Goal: Information Seeking & Learning: Learn about a topic

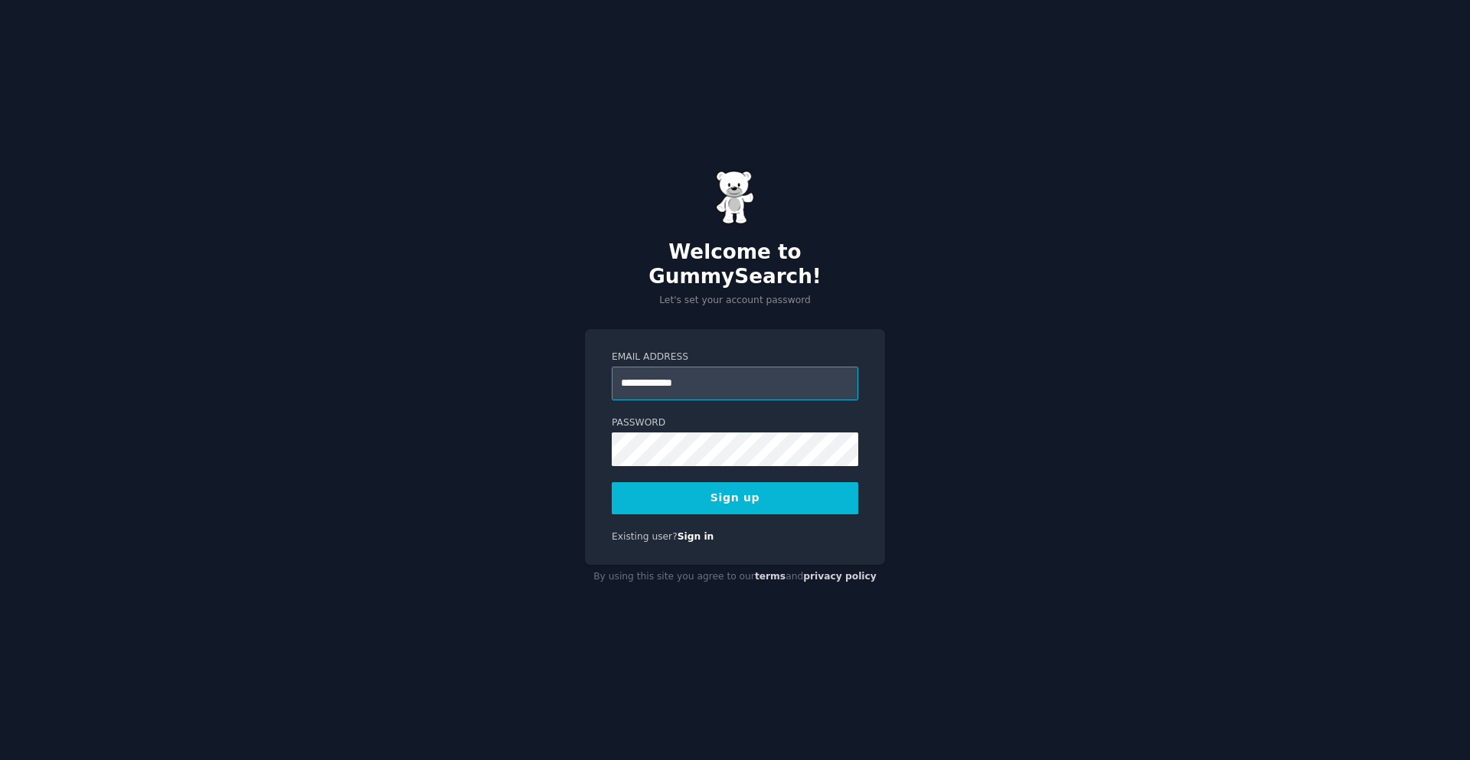
type input "**********"
click at [612, 482] on button "Sign up" at bounding box center [735, 498] width 246 height 32
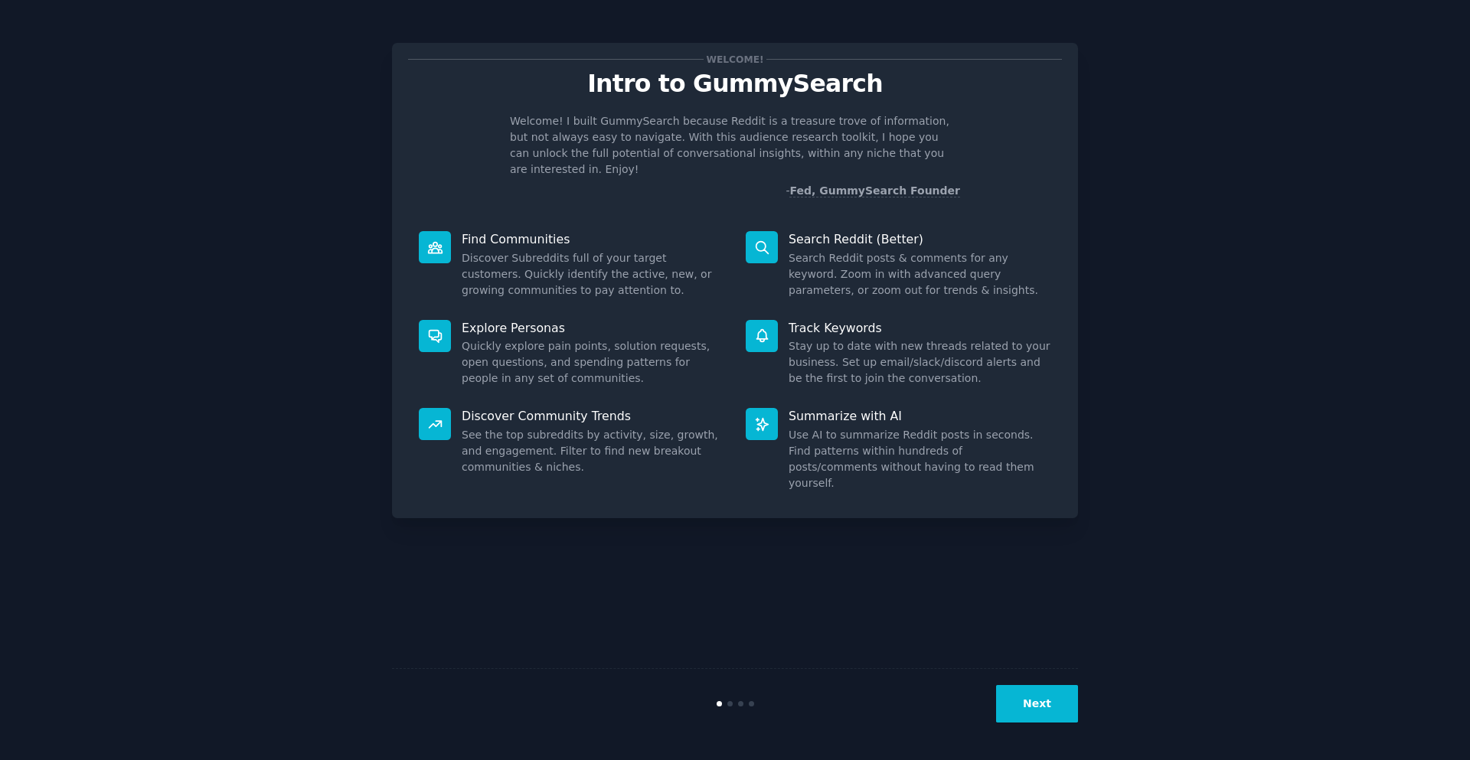
click at [1016, 716] on button "Next" at bounding box center [1037, 704] width 82 height 38
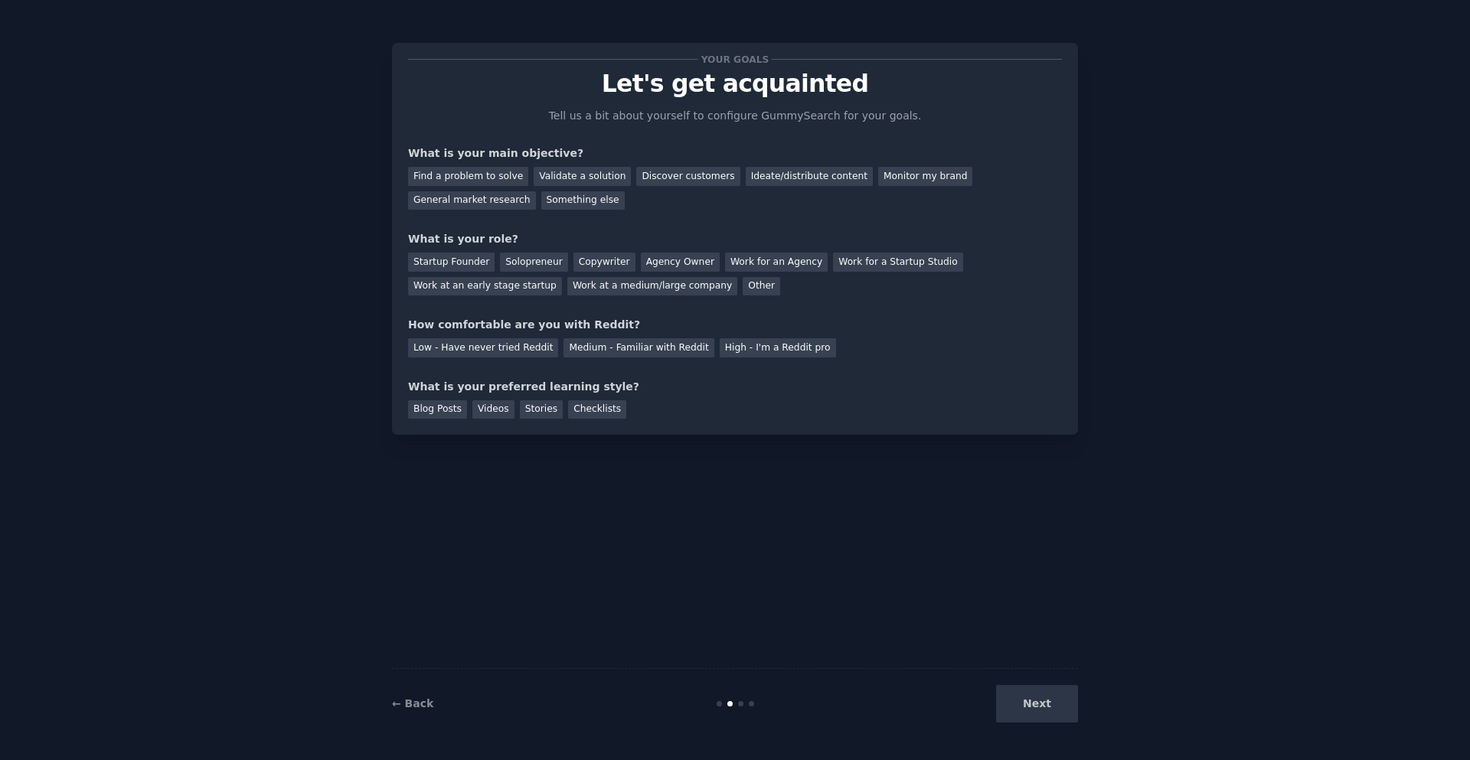
click at [1016, 716] on div "Next" at bounding box center [963, 704] width 229 height 38
click at [488, 172] on div "Find a problem to solve" at bounding box center [468, 176] width 120 height 19
click at [588, 182] on div "Validate a solution" at bounding box center [581, 176] width 97 height 19
click at [453, 180] on div "Find a problem to solve" at bounding box center [468, 176] width 120 height 19
click at [524, 263] on div "Solopreneur" at bounding box center [533, 262] width 67 height 19
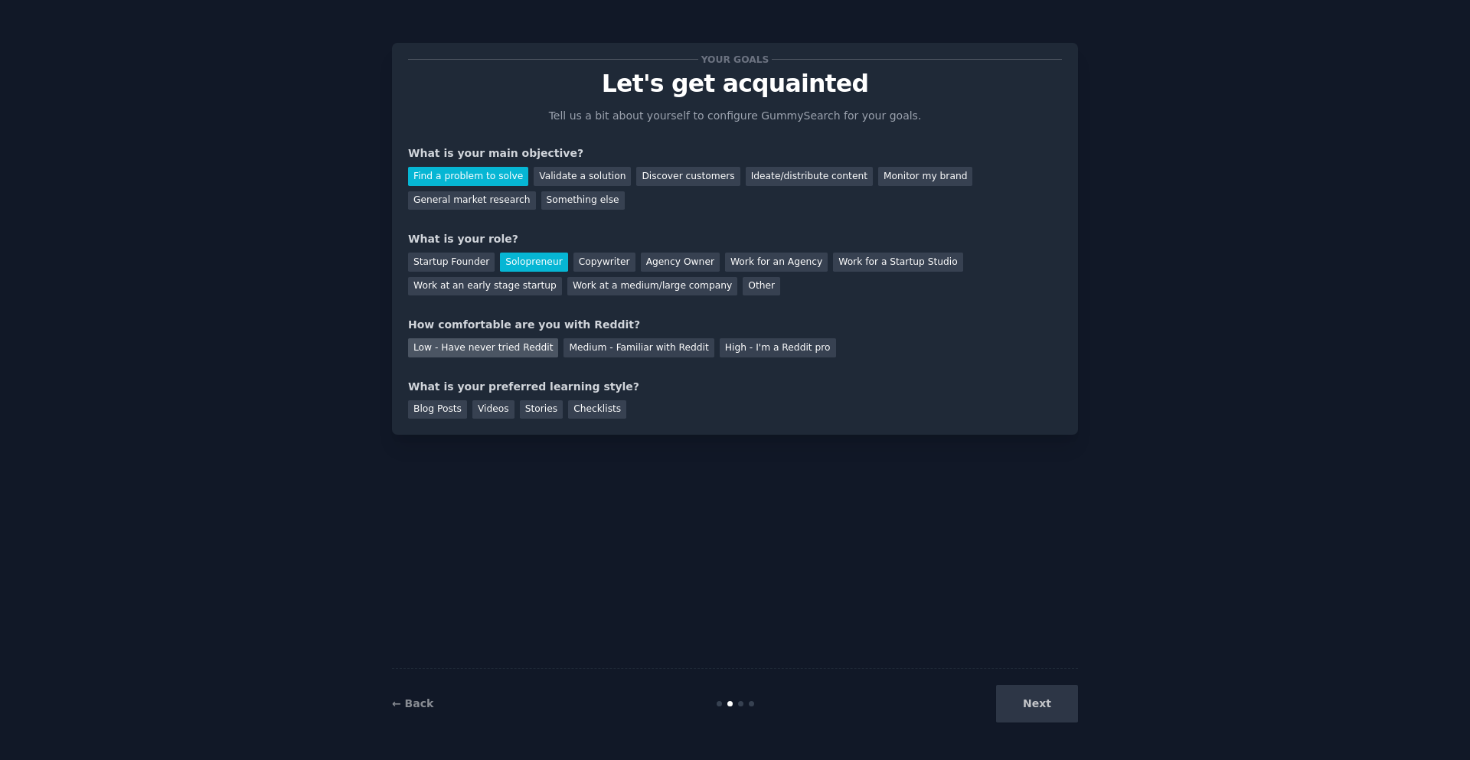
click at [478, 351] on div "Low - Have never tried Reddit" at bounding box center [483, 347] width 150 height 19
click at [447, 416] on div "Blog Posts" at bounding box center [437, 409] width 59 height 19
click at [1046, 698] on button "Next" at bounding box center [1037, 704] width 82 height 38
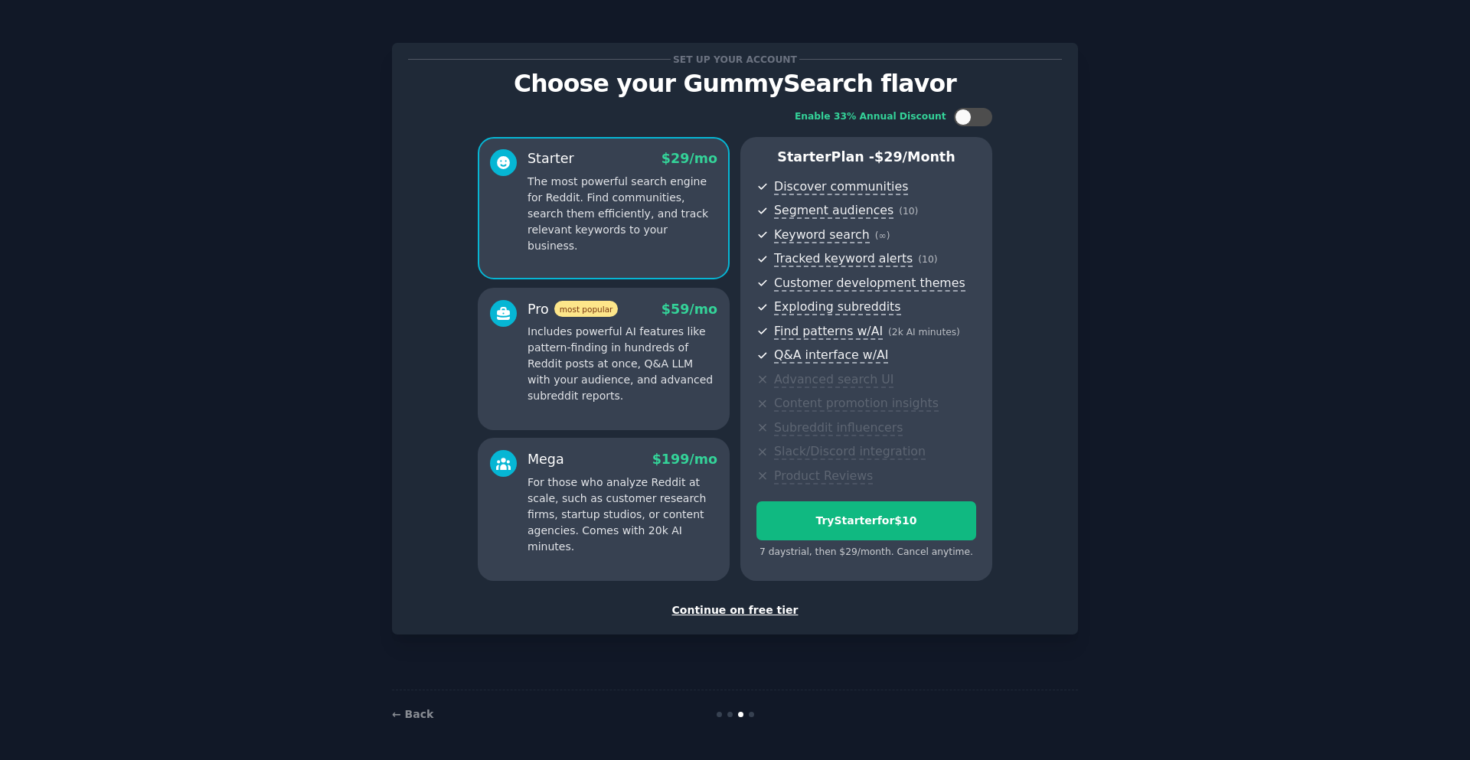
click at [730, 615] on div "Continue on free tier" at bounding box center [735, 610] width 654 height 16
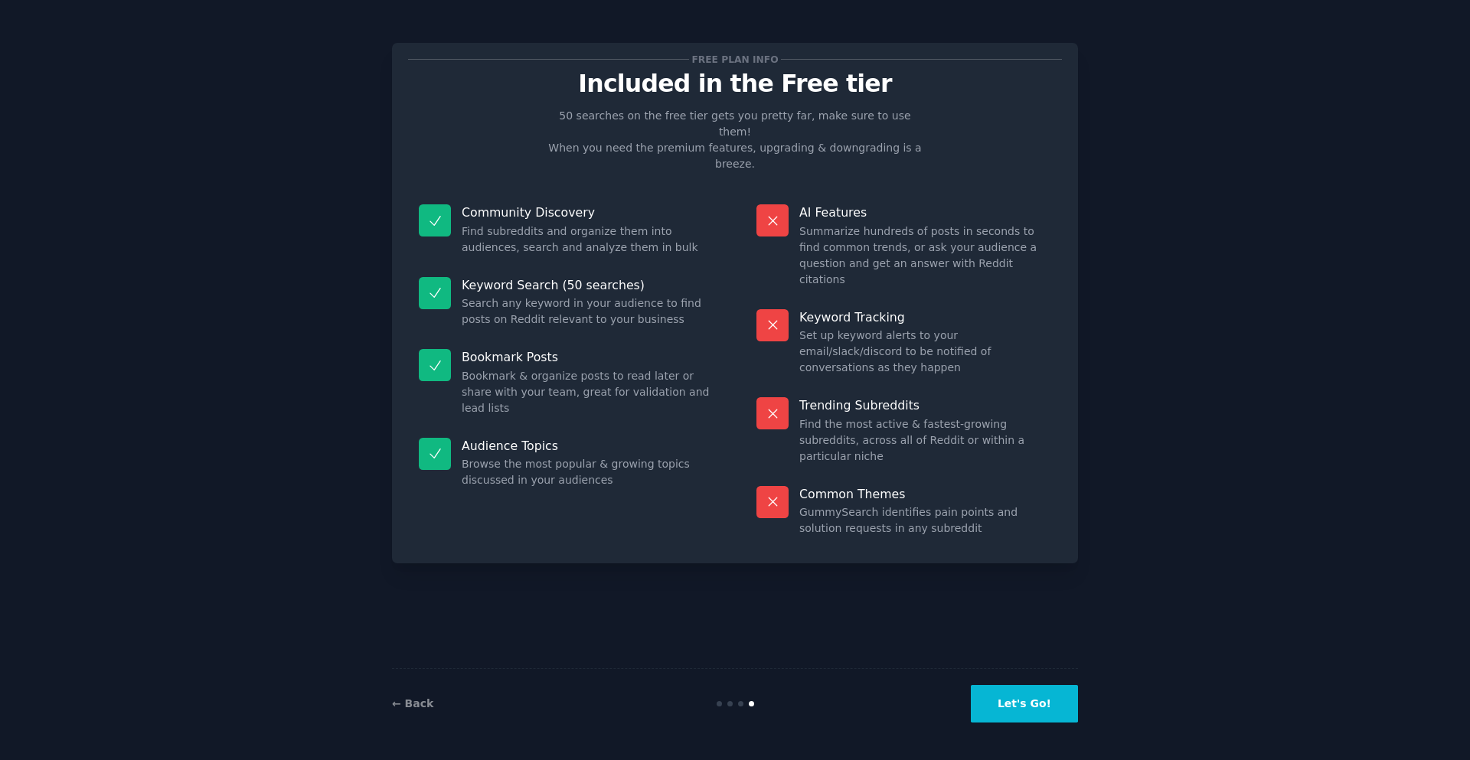
click at [1001, 700] on button "Let's Go!" at bounding box center [1023, 704] width 107 height 38
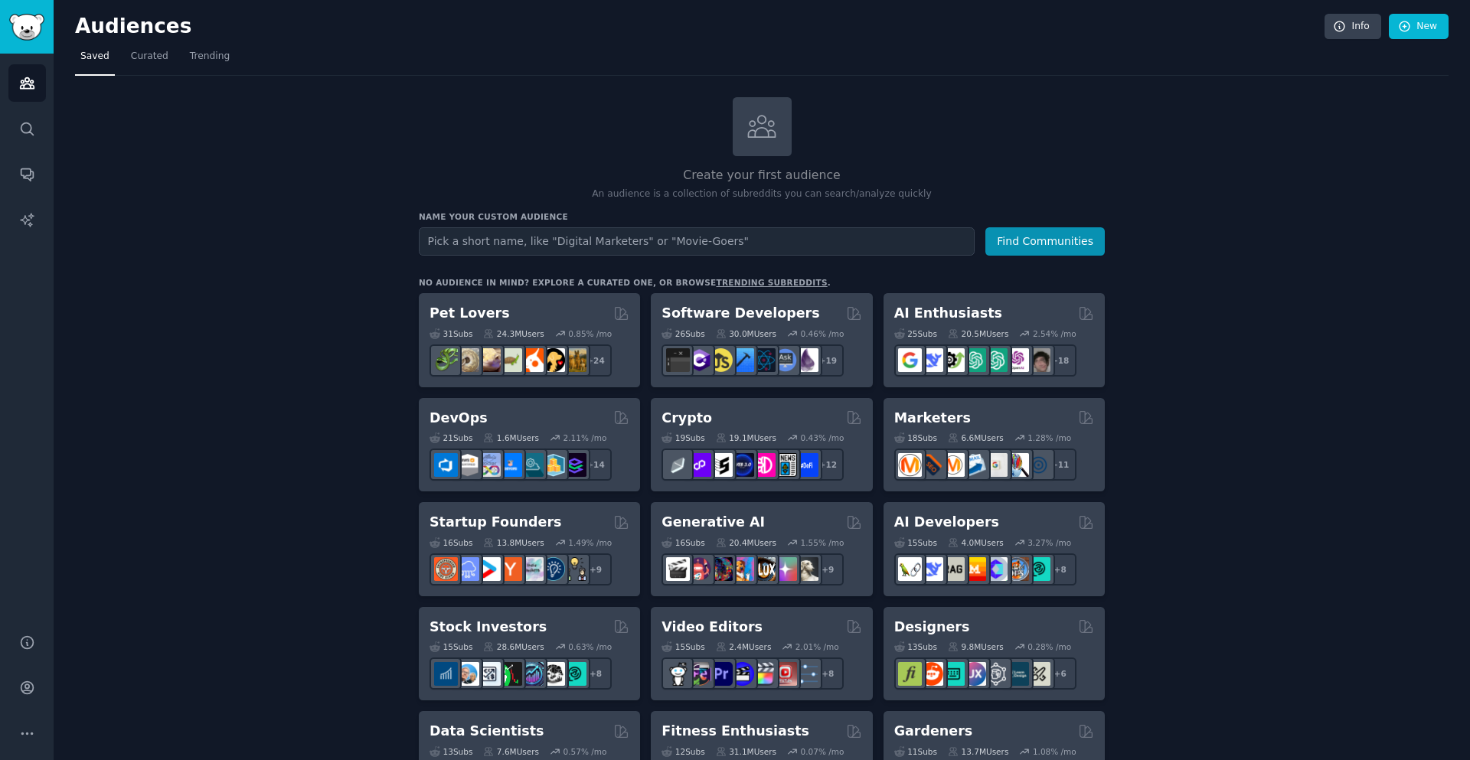
click at [495, 238] on input "text" at bounding box center [697, 241] width 556 height 28
type input "personal trainer"
click at [1049, 246] on button "Find Communities" at bounding box center [1044, 241] width 119 height 28
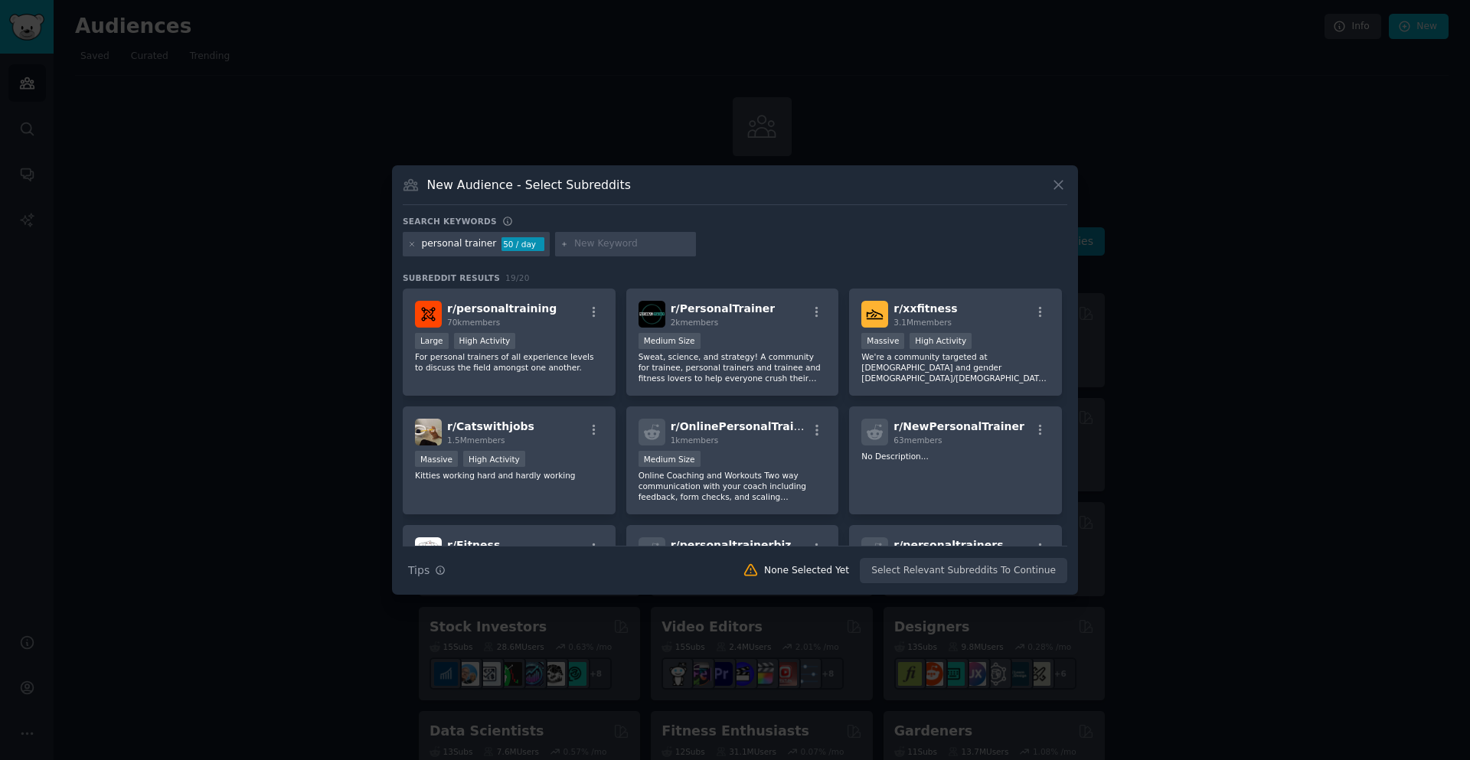
click at [605, 240] on input "text" at bounding box center [632, 244] width 116 height 14
type input "app"
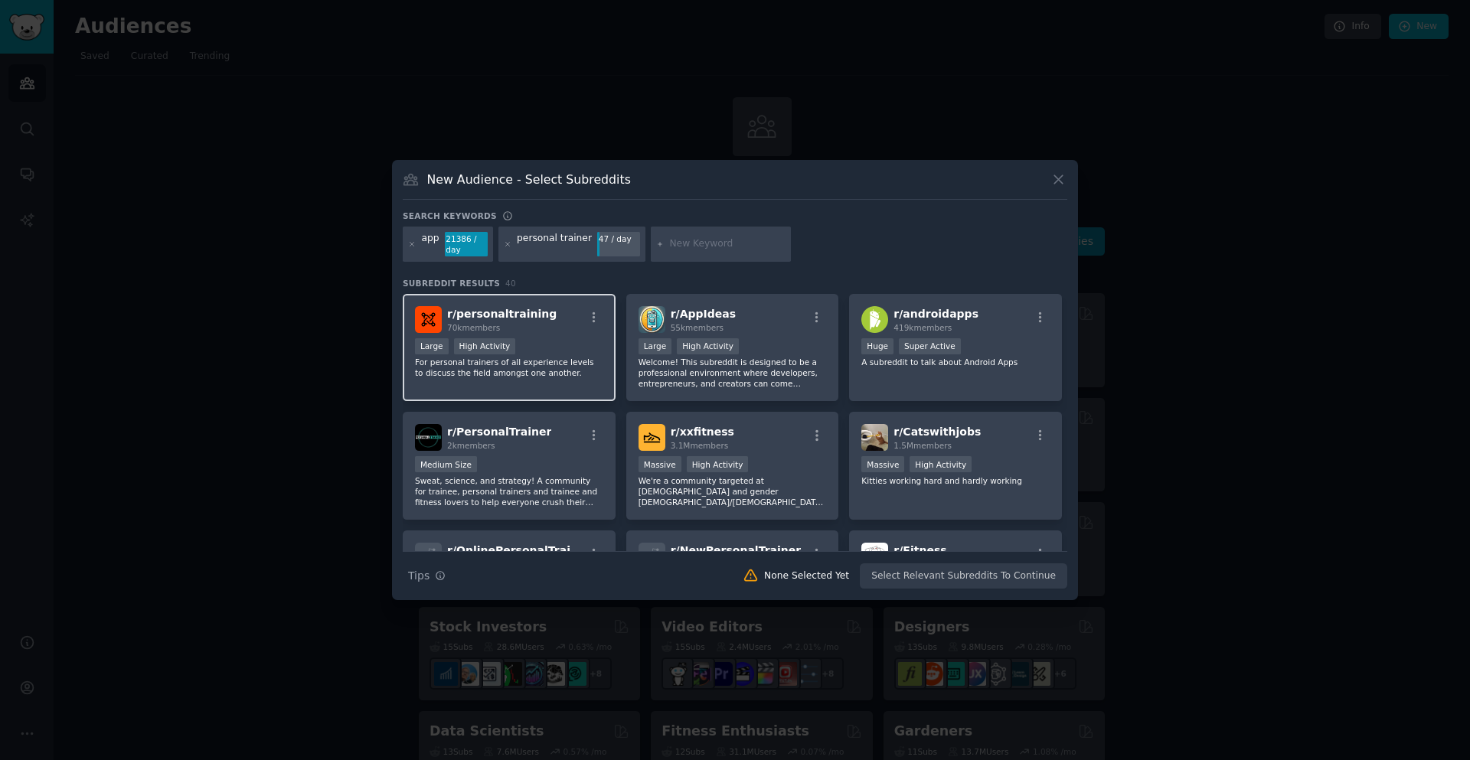
click at [523, 360] on p "For personal trainers of all experience levels to discuss the field amongst one…" at bounding box center [509, 367] width 188 height 21
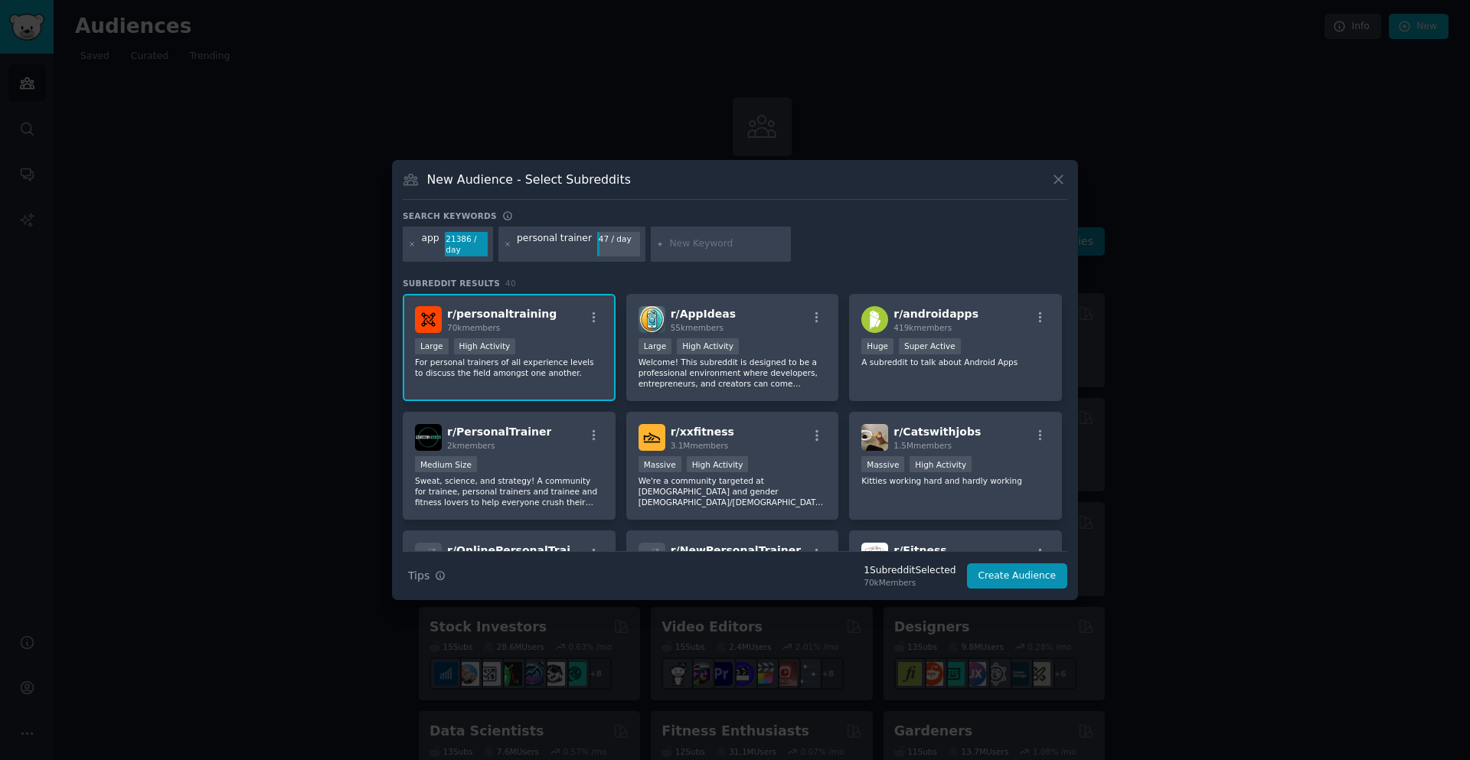
click at [412, 248] on div at bounding box center [412, 244] width 8 height 24
click at [410, 243] on icon at bounding box center [412, 244] width 4 height 4
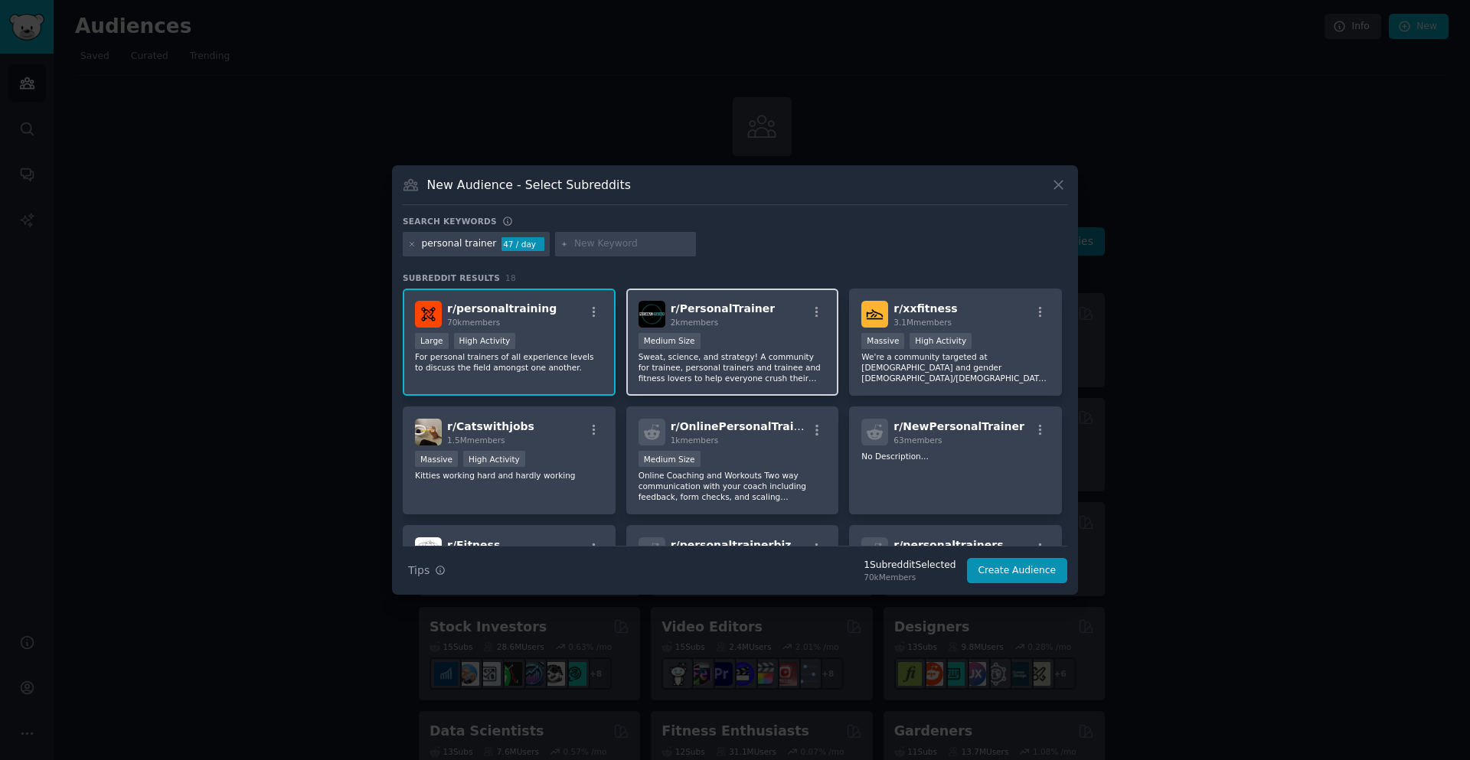
click at [743, 368] on p "Sweat, science, and strategy! A community for trainee, personal trainers and tr…" at bounding box center [732, 367] width 188 height 32
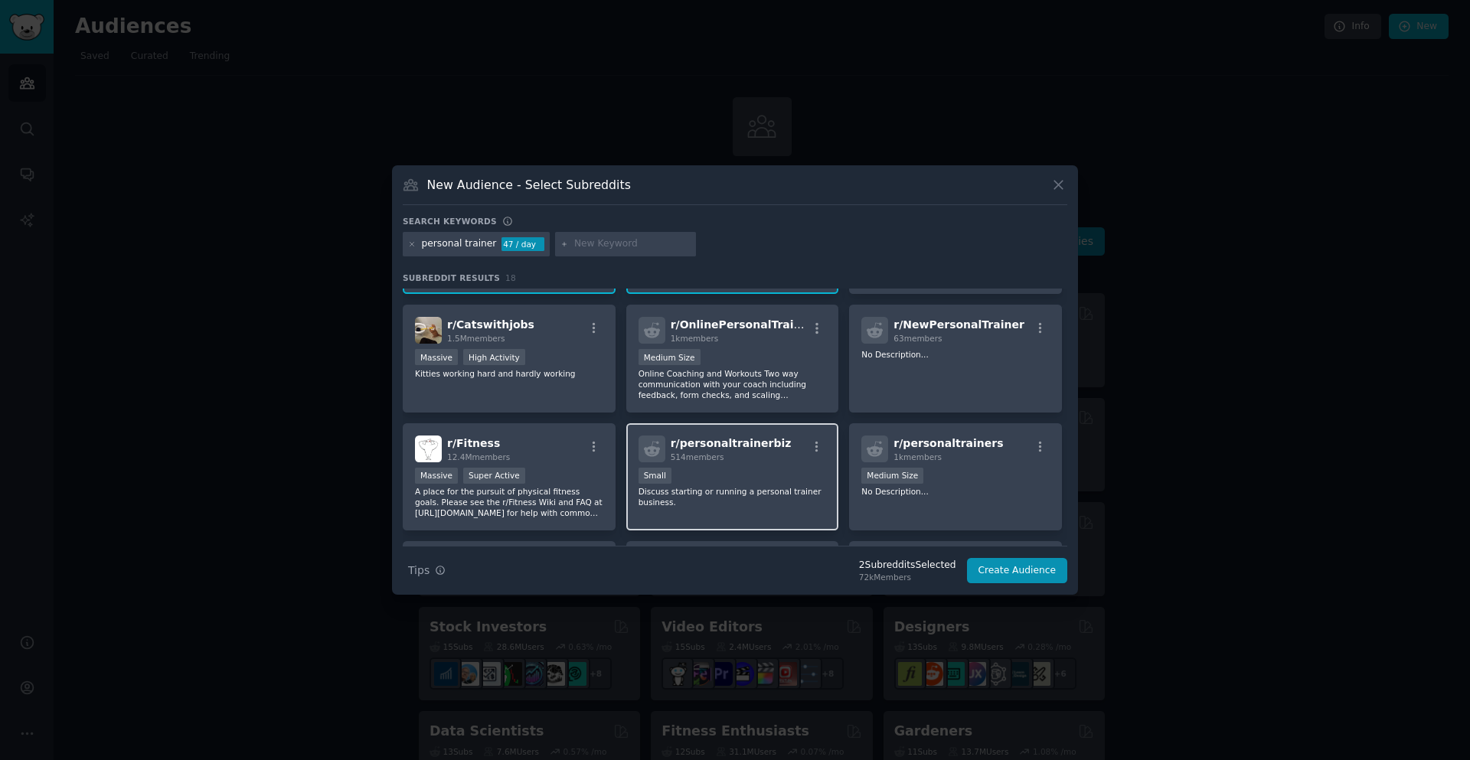
scroll to position [138, 0]
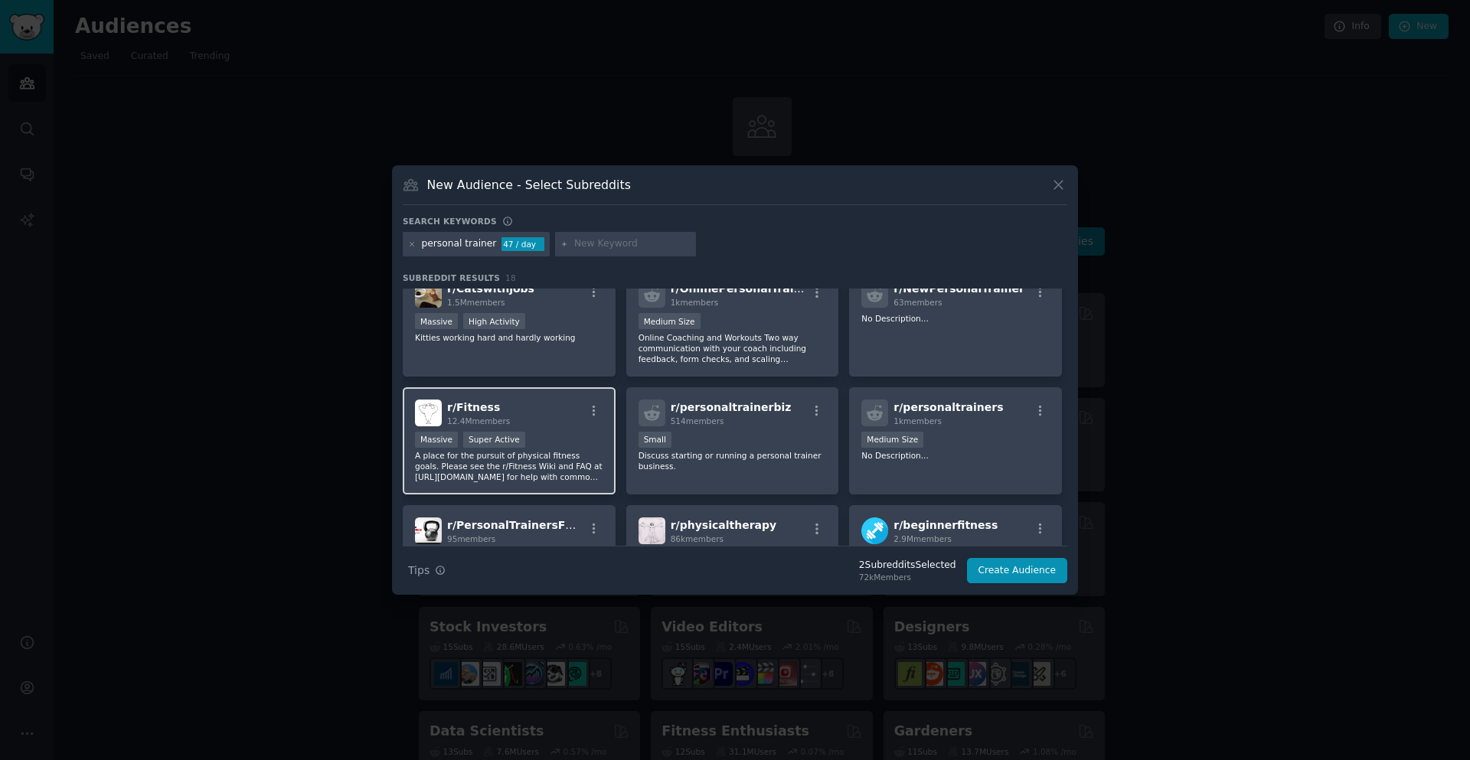
click at [469, 477] on p "A place for the pursuit of physical fitness goals. Please see the r/Fitness Wik…" at bounding box center [509, 466] width 188 height 32
click at [601, 245] on input "text" at bounding box center [632, 244] width 116 height 14
type input "fitness"
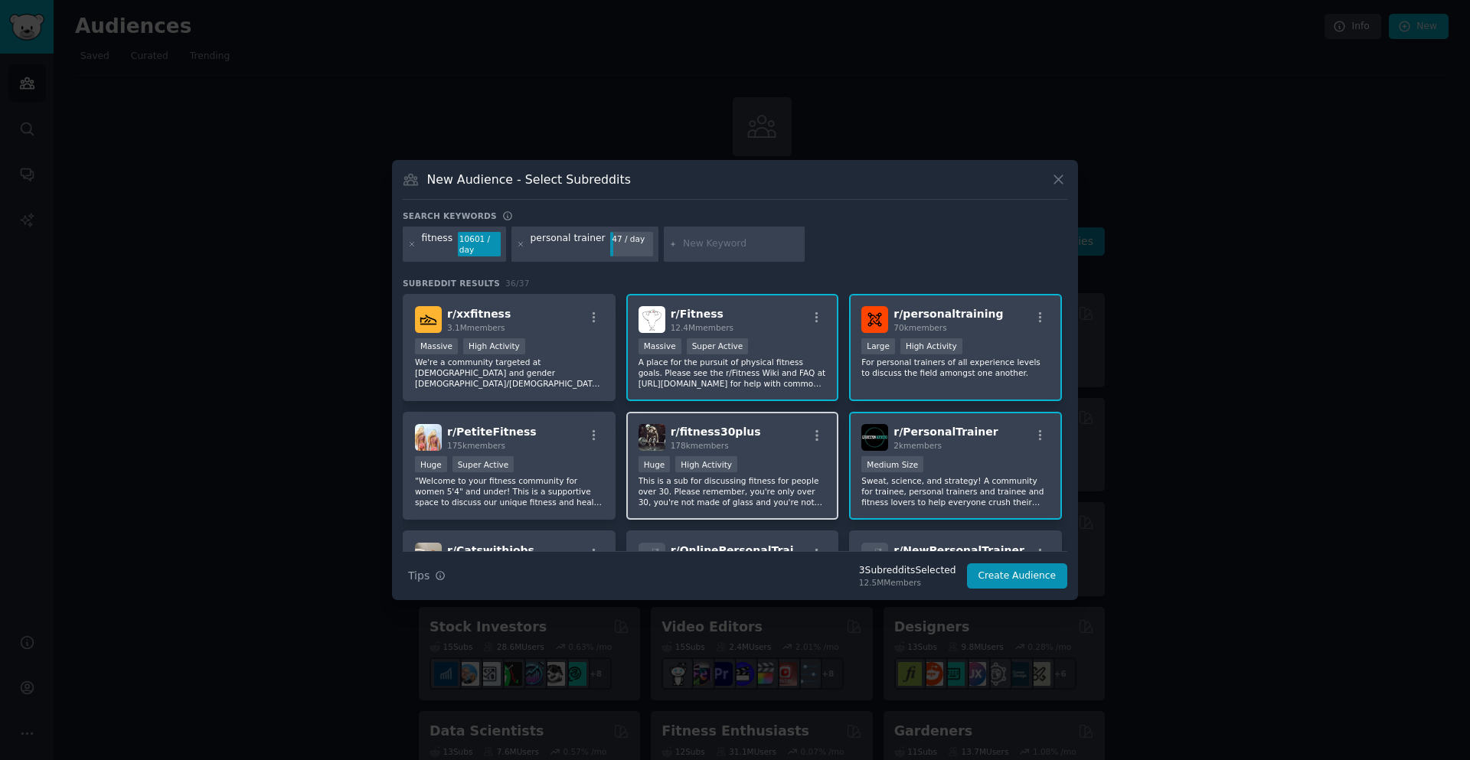
click at [661, 497] on p "This is a sub for discussing fitness for people over 30. Please remember, you'r…" at bounding box center [732, 491] width 188 height 32
click at [1021, 579] on button "Create Audience" at bounding box center [1017, 576] width 101 height 26
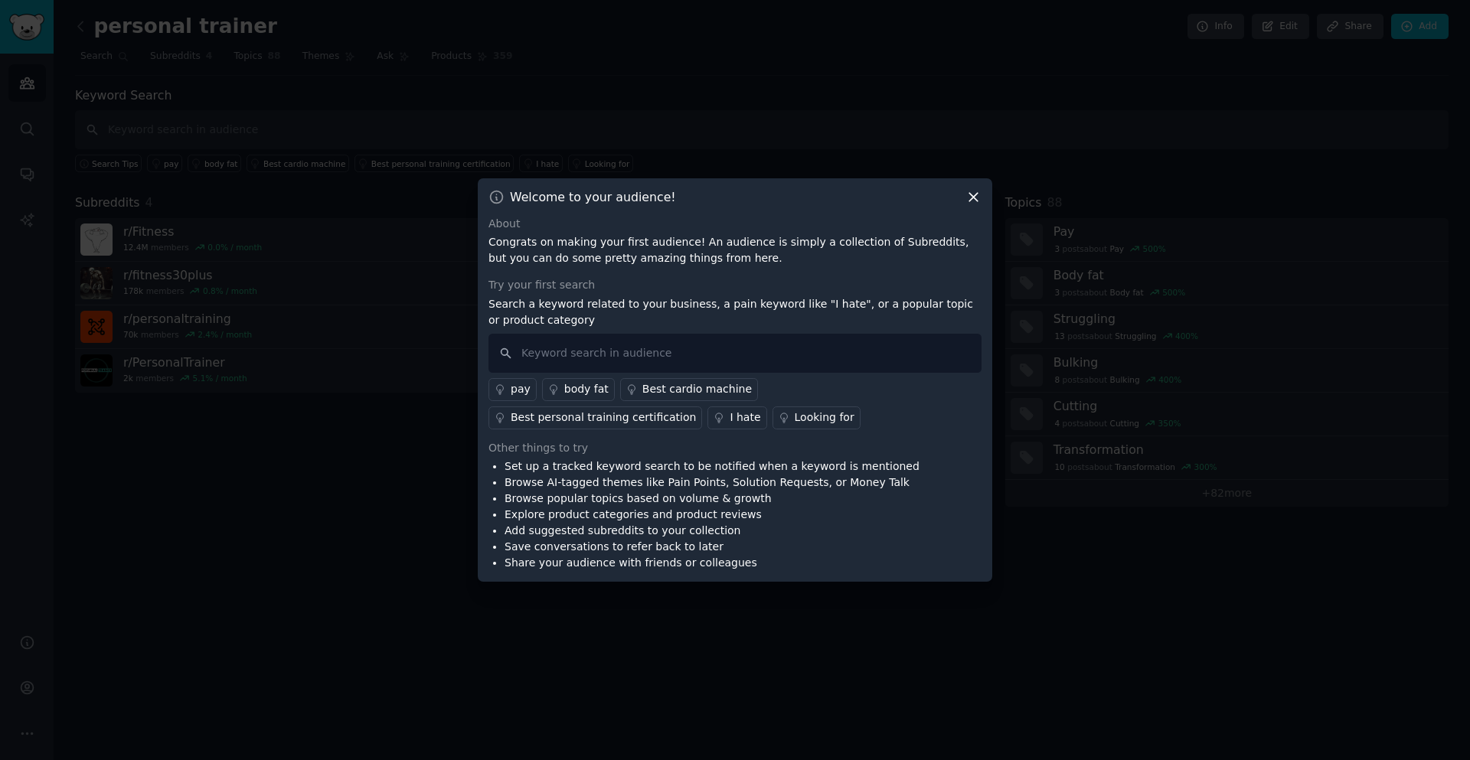
click at [977, 201] on icon at bounding box center [973, 197] width 16 height 16
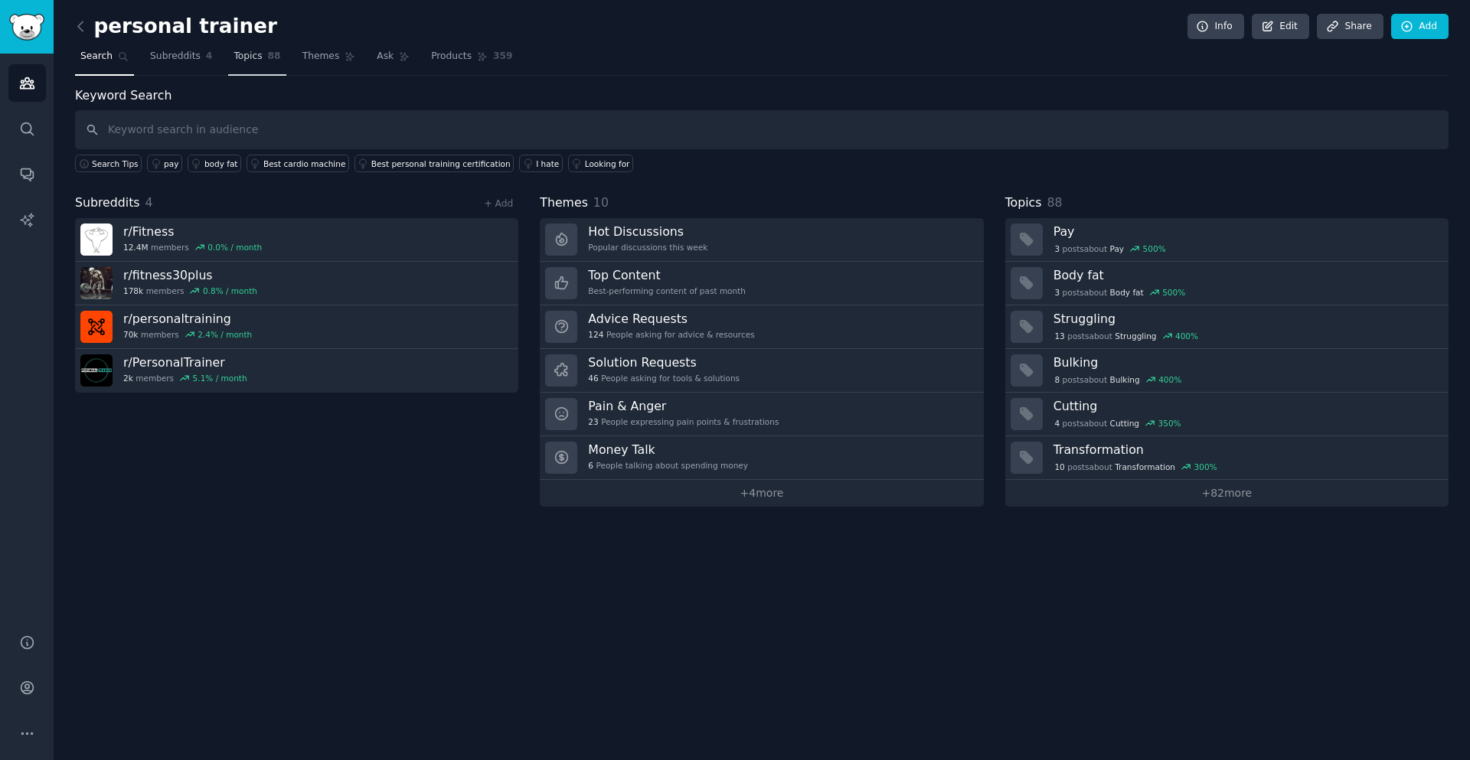
click at [239, 54] on span "Topics" at bounding box center [247, 57] width 28 height 14
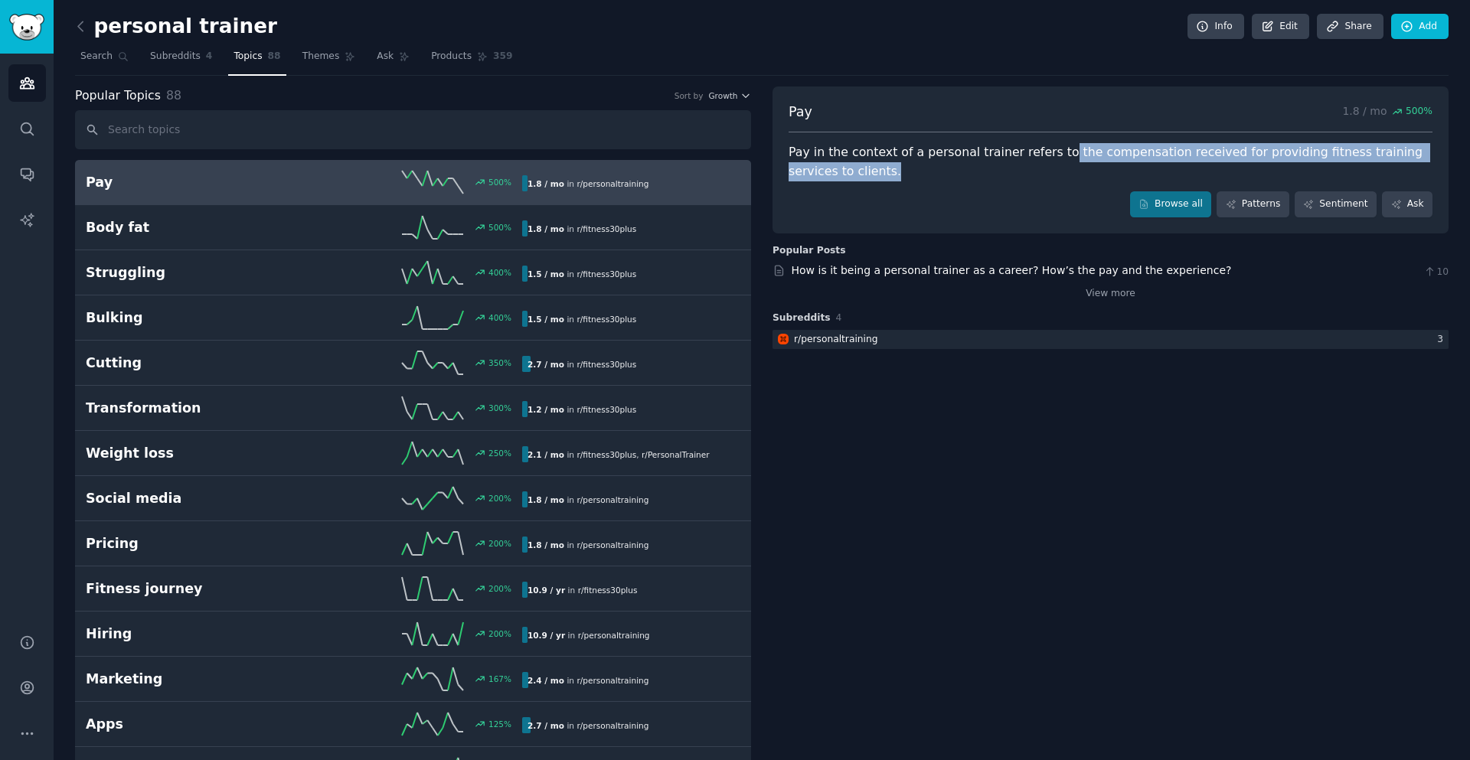
drag, startPoint x: 1046, startPoint y: 152, endPoint x: 897, endPoint y: 172, distance: 150.7
click at [897, 172] on div "Pay in the context of a personal trainer refers to the compensation received fo…" at bounding box center [1110, 162] width 644 height 38
click at [887, 179] on div at bounding box center [887, 179] width 0 height 0
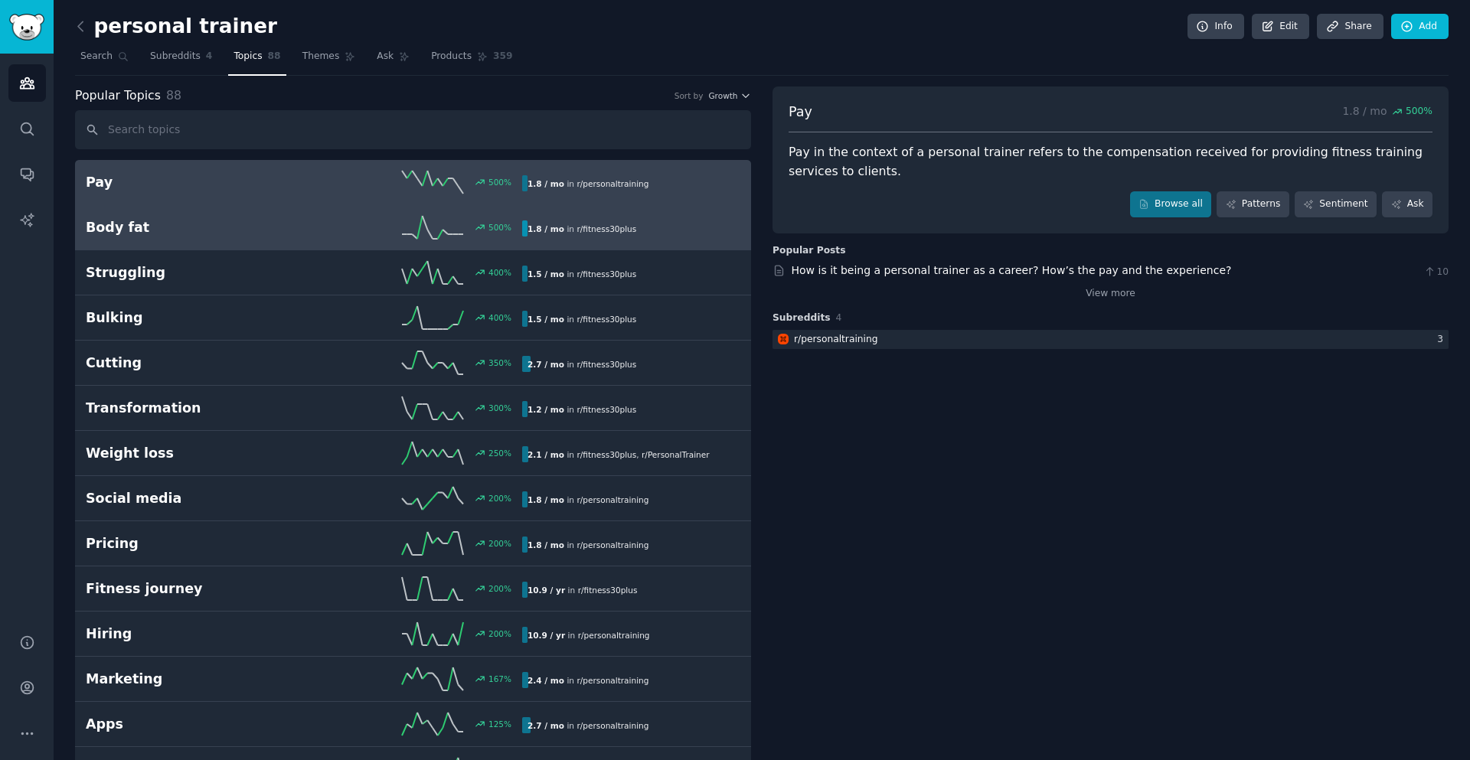
click at [231, 230] on h2 "Body fat" at bounding box center [195, 227] width 218 height 19
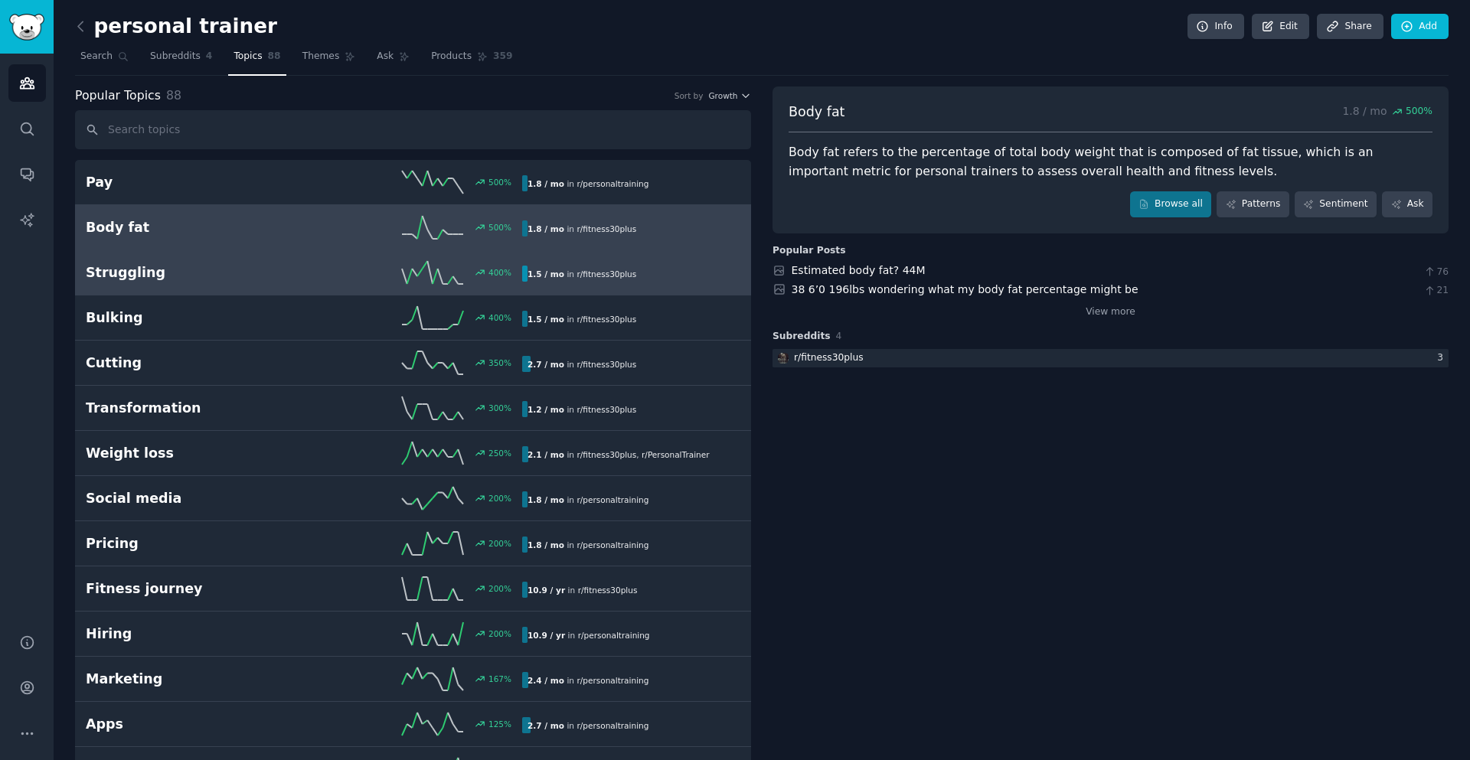
click at [119, 279] on h2 "Struggling" at bounding box center [195, 272] width 218 height 19
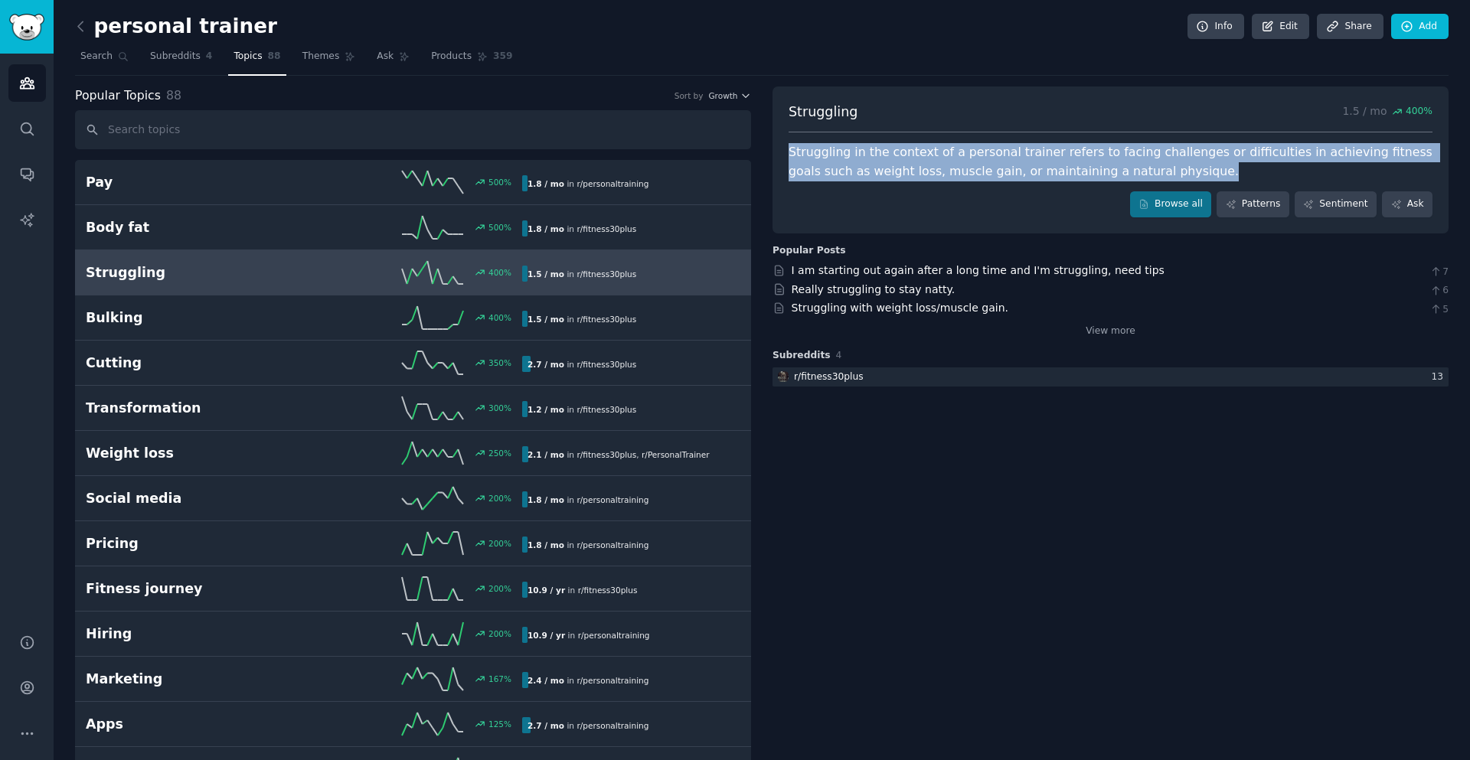
drag, startPoint x: 788, startPoint y: 158, endPoint x: 1120, endPoint y: 170, distance: 331.6
click at [1120, 170] on div "Struggling in the context of a personal trainer refers to facing challenges or …" at bounding box center [1110, 162] width 644 height 38
click at [1110, 179] on div at bounding box center [1110, 179] width 0 height 0
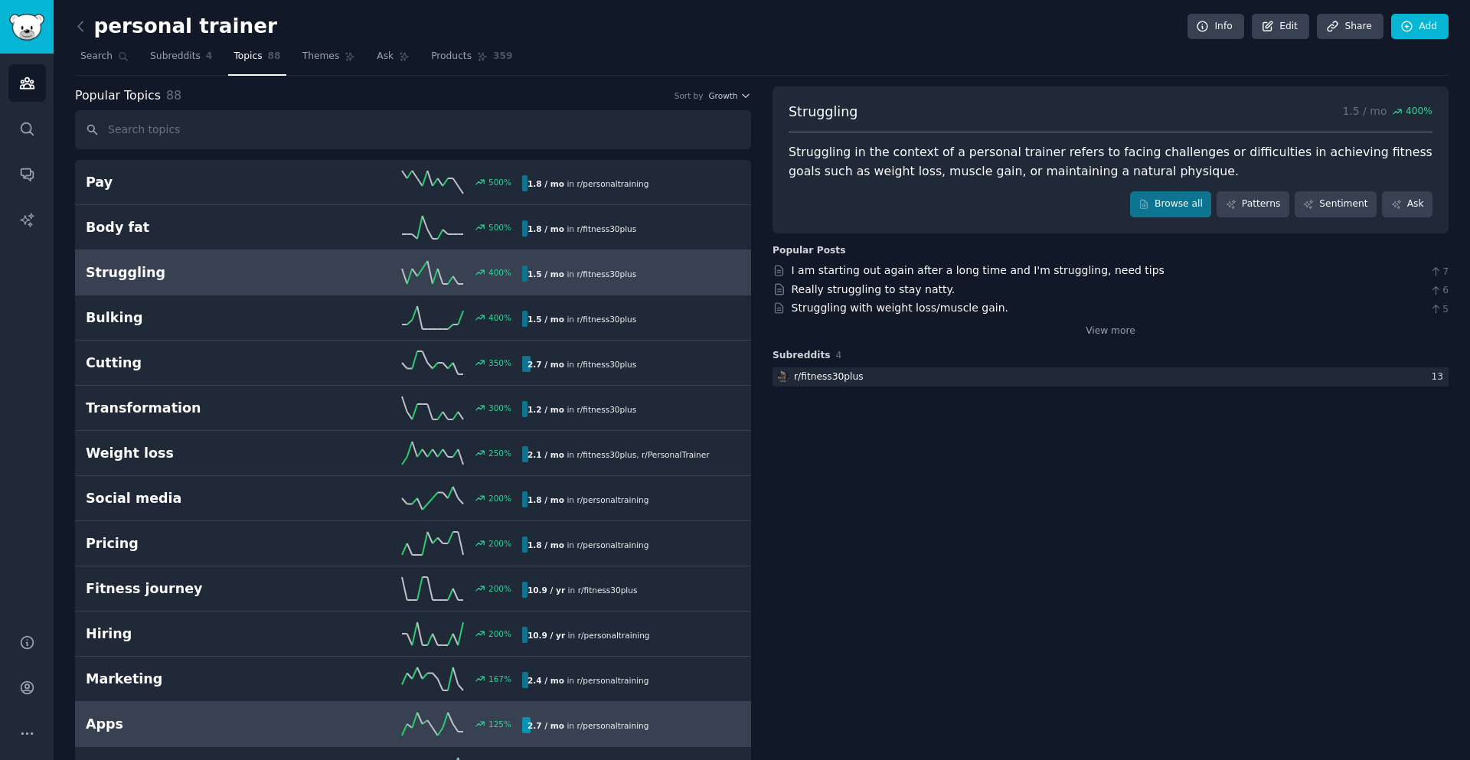
click at [154, 739] on link "Apps 125 % 2.7 / mo in r/ personaltraining" at bounding box center [413, 724] width 676 height 45
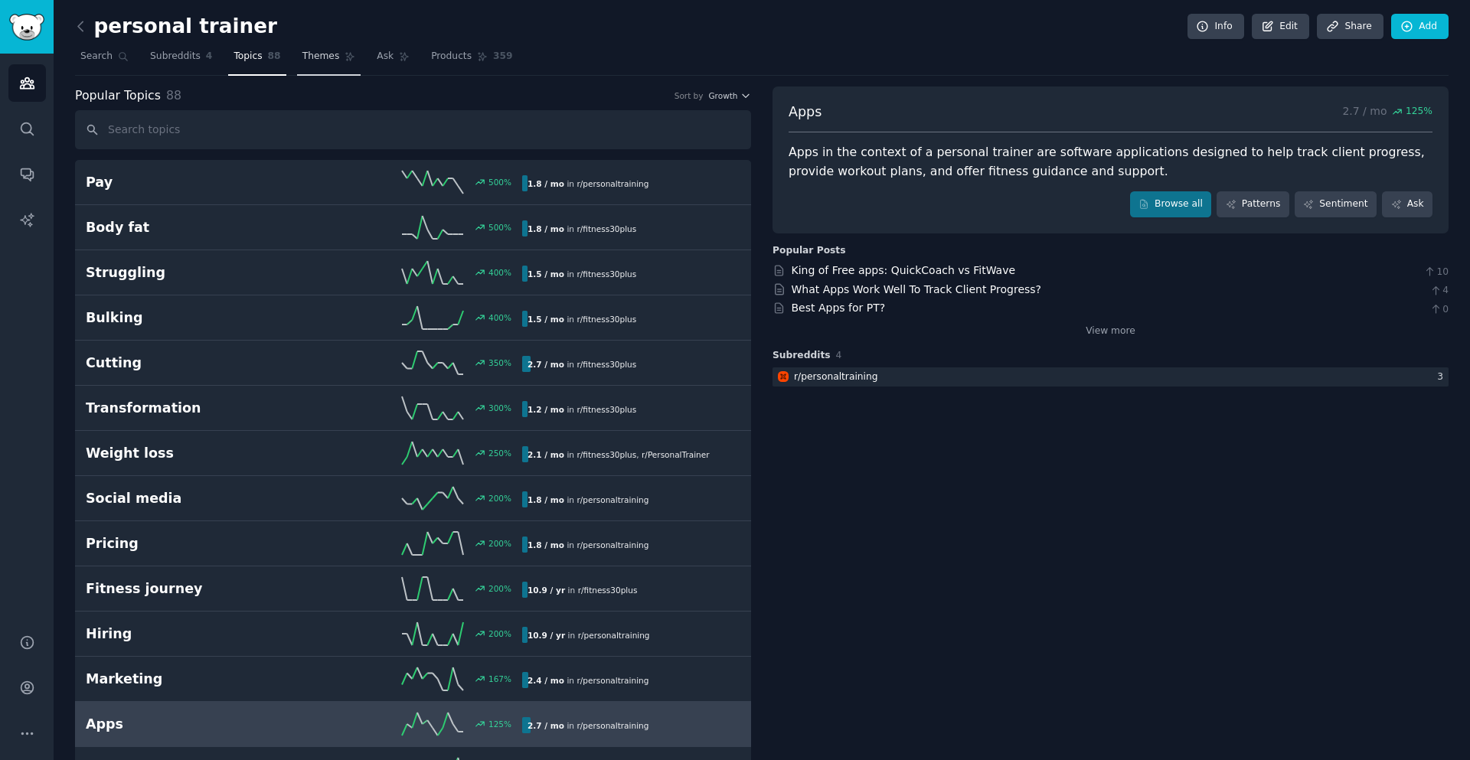
click at [312, 56] on span "Themes" at bounding box center [321, 57] width 38 height 14
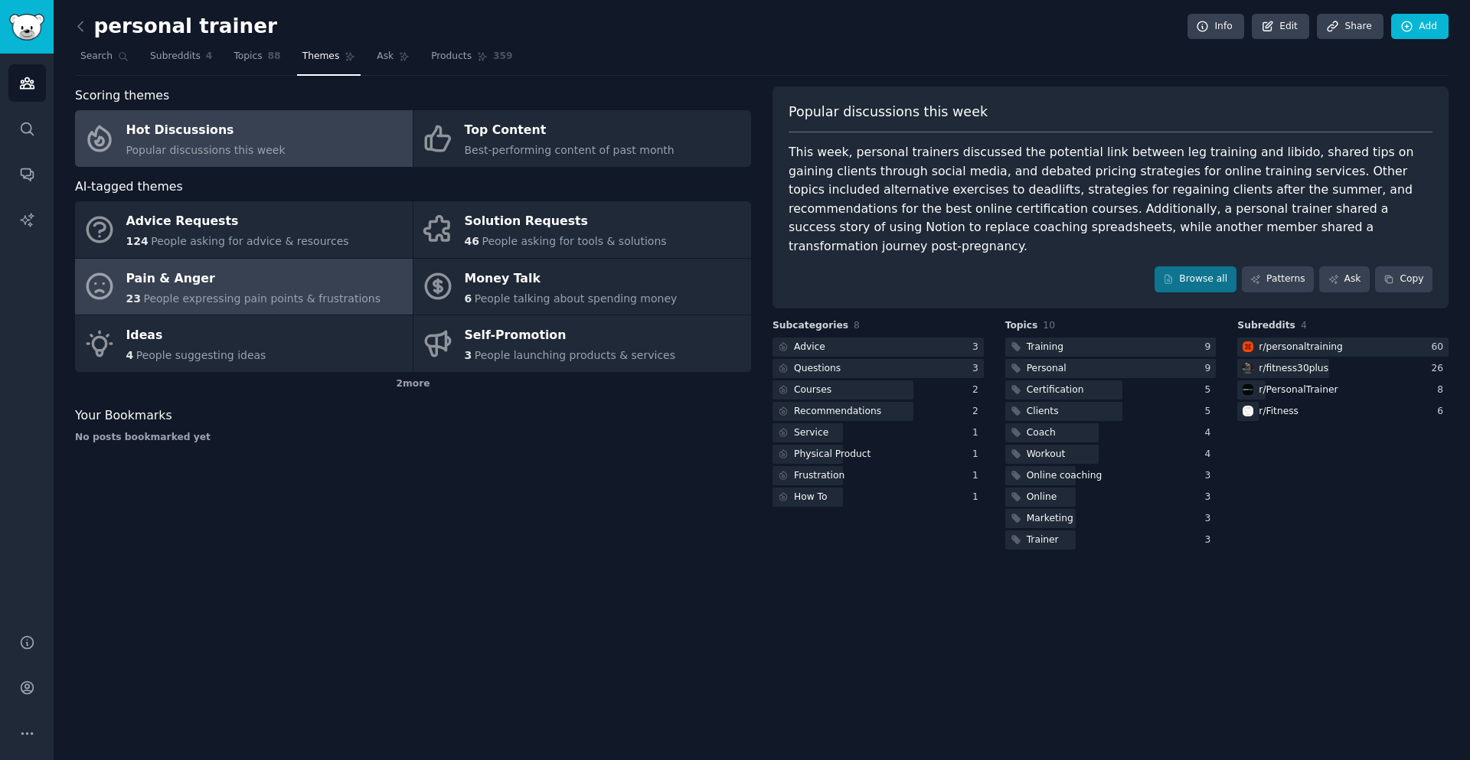
click at [274, 292] on span "People expressing pain points & frustrations" at bounding box center [261, 298] width 237 height 12
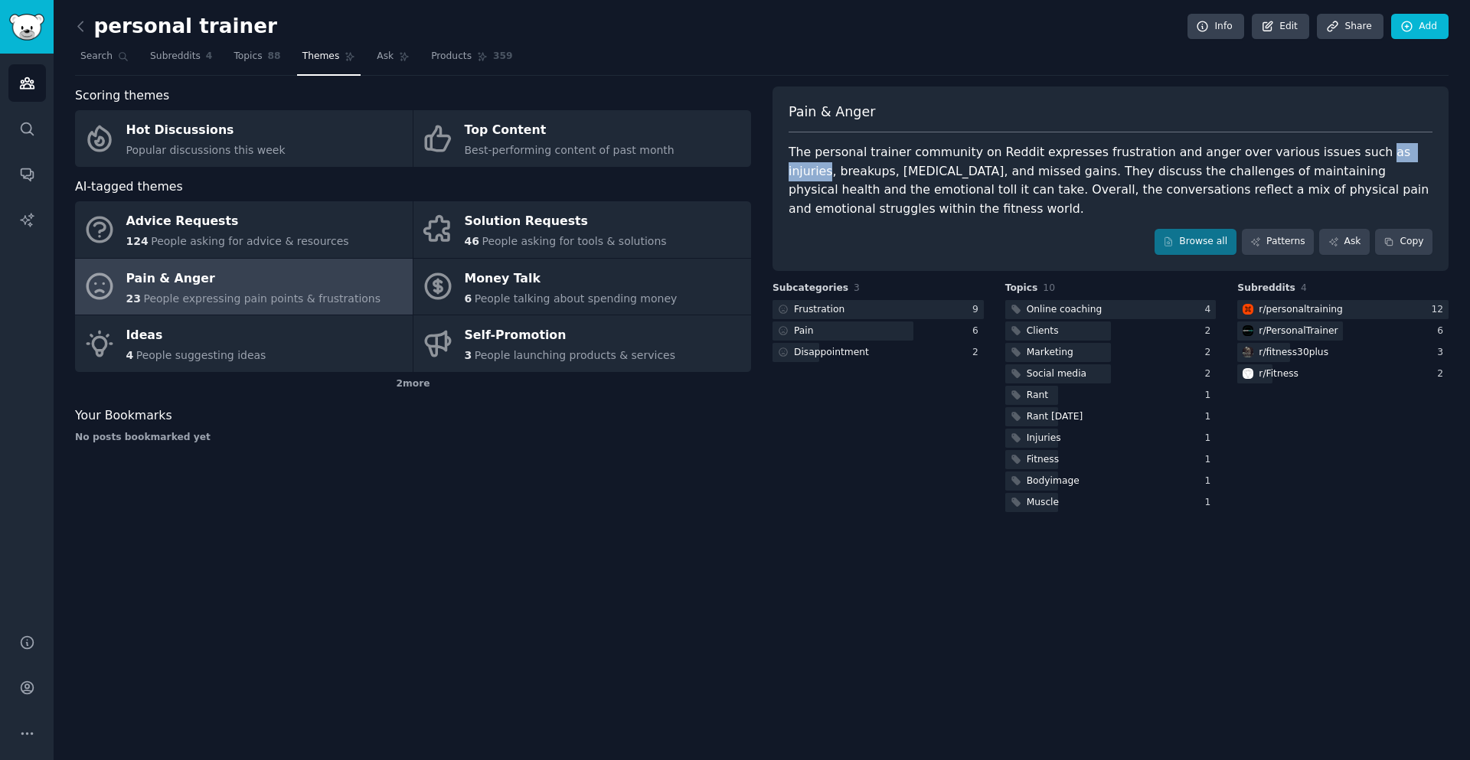
drag, startPoint x: 1326, startPoint y: 155, endPoint x: 1375, endPoint y: 154, distance: 49.0
click at [1375, 154] on div "The personal trainer community on Reddit expresses frustration and anger over v…" at bounding box center [1110, 180] width 644 height 75
click at [1365, 160] on div at bounding box center [1365, 160] width 0 height 0
click at [1195, 131] on div "Pain & Anger" at bounding box center [1110, 118] width 644 height 31
drag, startPoint x: 790, startPoint y: 175, endPoint x: 1033, endPoint y: 174, distance: 243.4
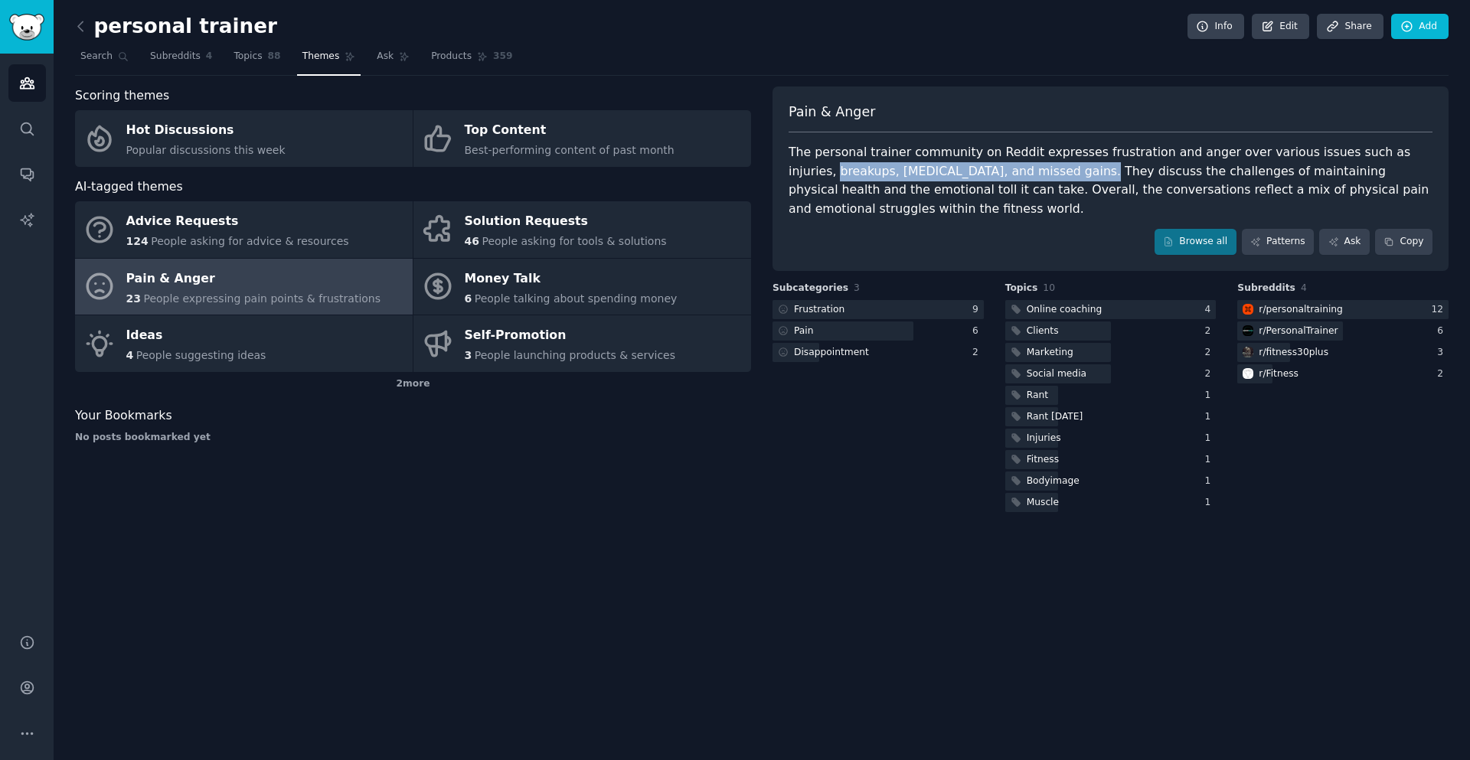
click at [1033, 174] on div "The personal trainer community on Reddit expresses frustration and anger over v…" at bounding box center [1110, 180] width 644 height 75
click at [1023, 179] on div at bounding box center [1023, 179] width 0 height 0
click at [1087, 182] on div "The personal trainer community on Reddit expresses frustration and anger over v…" at bounding box center [1110, 180] width 644 height 75
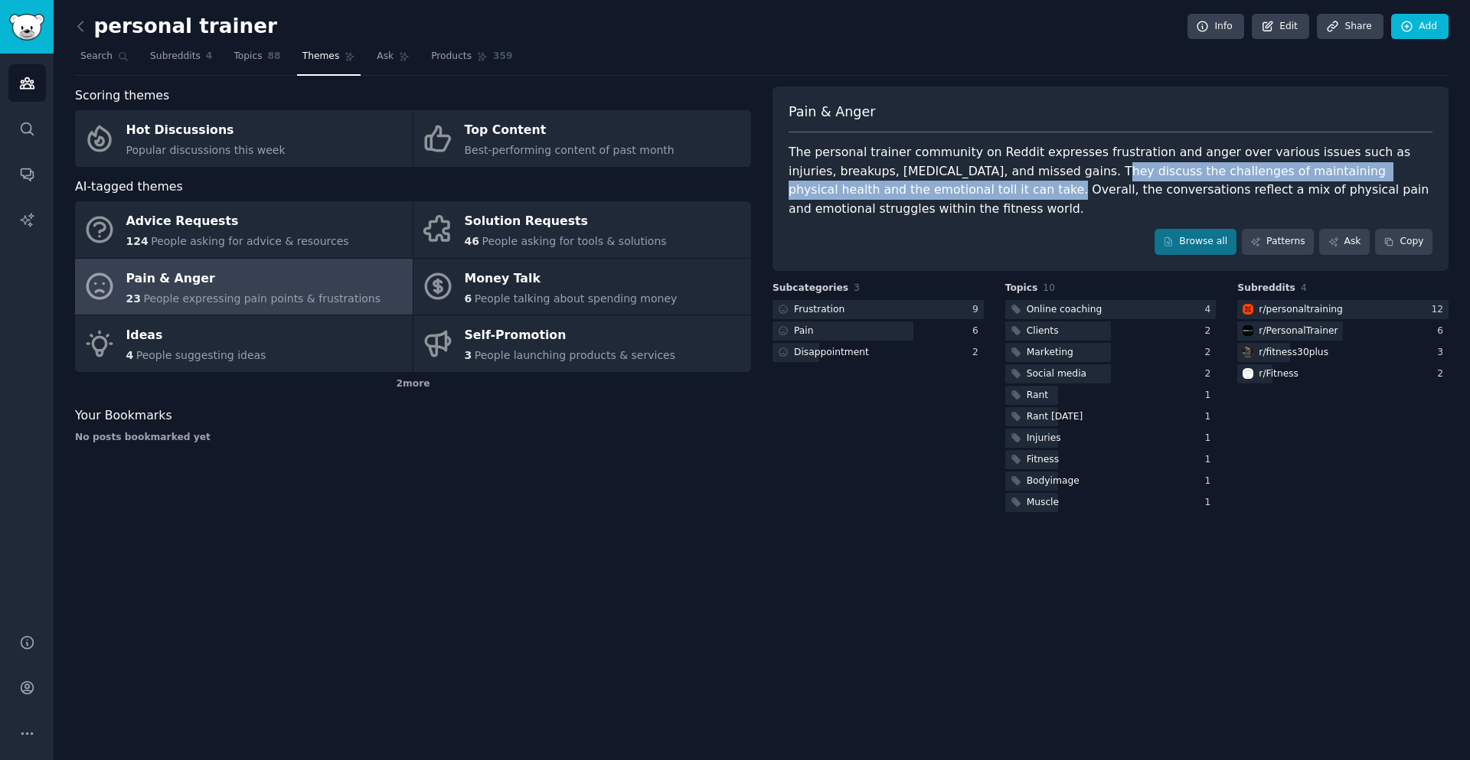
drag, startPoint x: 1039, startPoint y: 168, endPoint x: 922, endPoint y: 189, distance: 118.2
click at [922, 189] on div "The personal trainer community on Reddit expresses frustration and anger over v…" at bounding box center [1110, 180] width 644 height 75
click at [912, 197] on div at bounding box center [912, 197] width 0 height 0
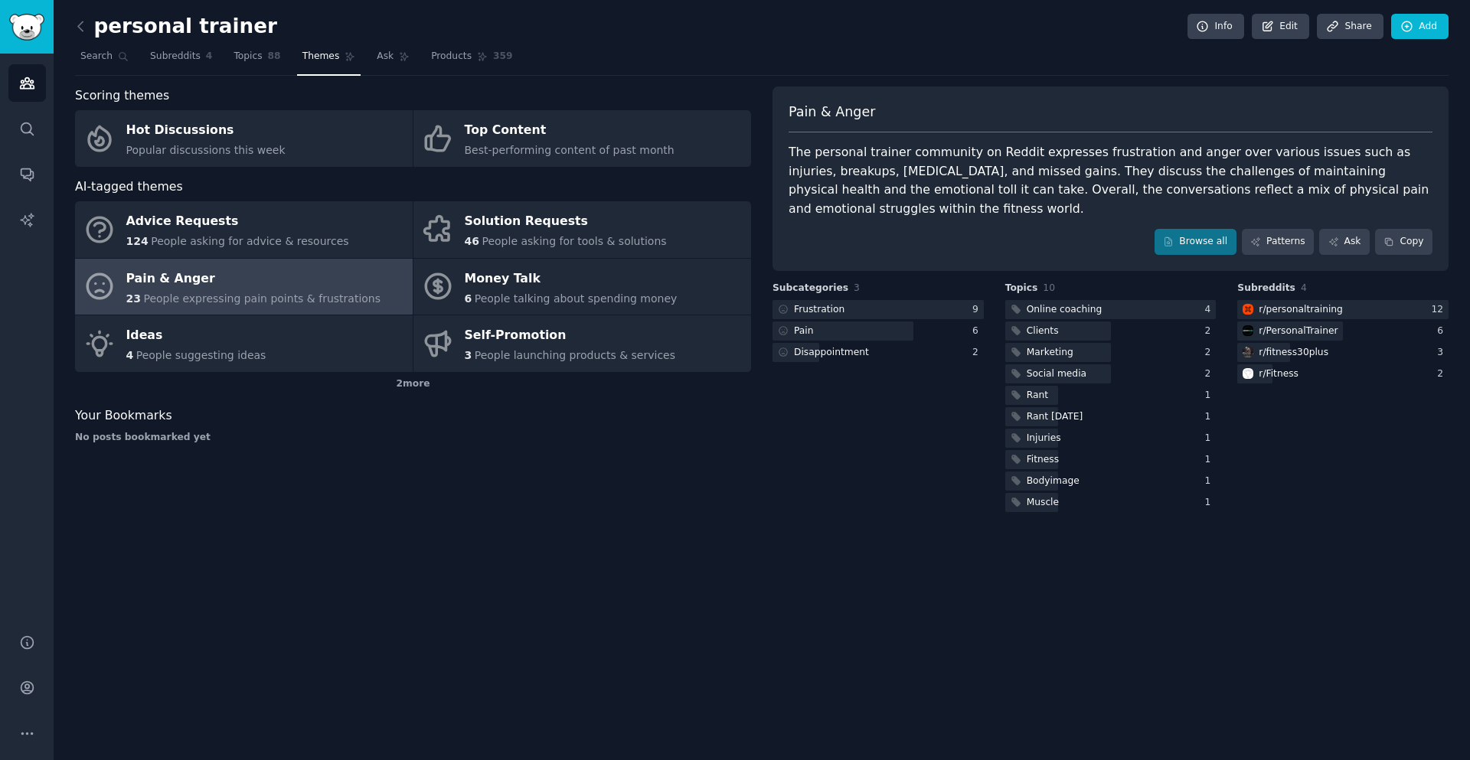
click at [963, 165] on div "The personal trainer community on Reddit expresses frustration and anger over v…" at bounding box center [1110, 180] width 644 height 75
drag, startPoint x: 928, startPoint y: 193, endPoint x: 863, endPoint y: 210, distance: 67.9
click at [863, 210] on div "The personal trainer community on Reddit expresses frustration and anger over v…" at bounding box center [1110, 180] width 644 height 75
click at [853, 217] on div at bounding box center [853, 217] width 0 height 0
click at [861, 229] on div "Browse all Patterns Ask Copy" at bounding box center [1110, 242] width 644 height 26
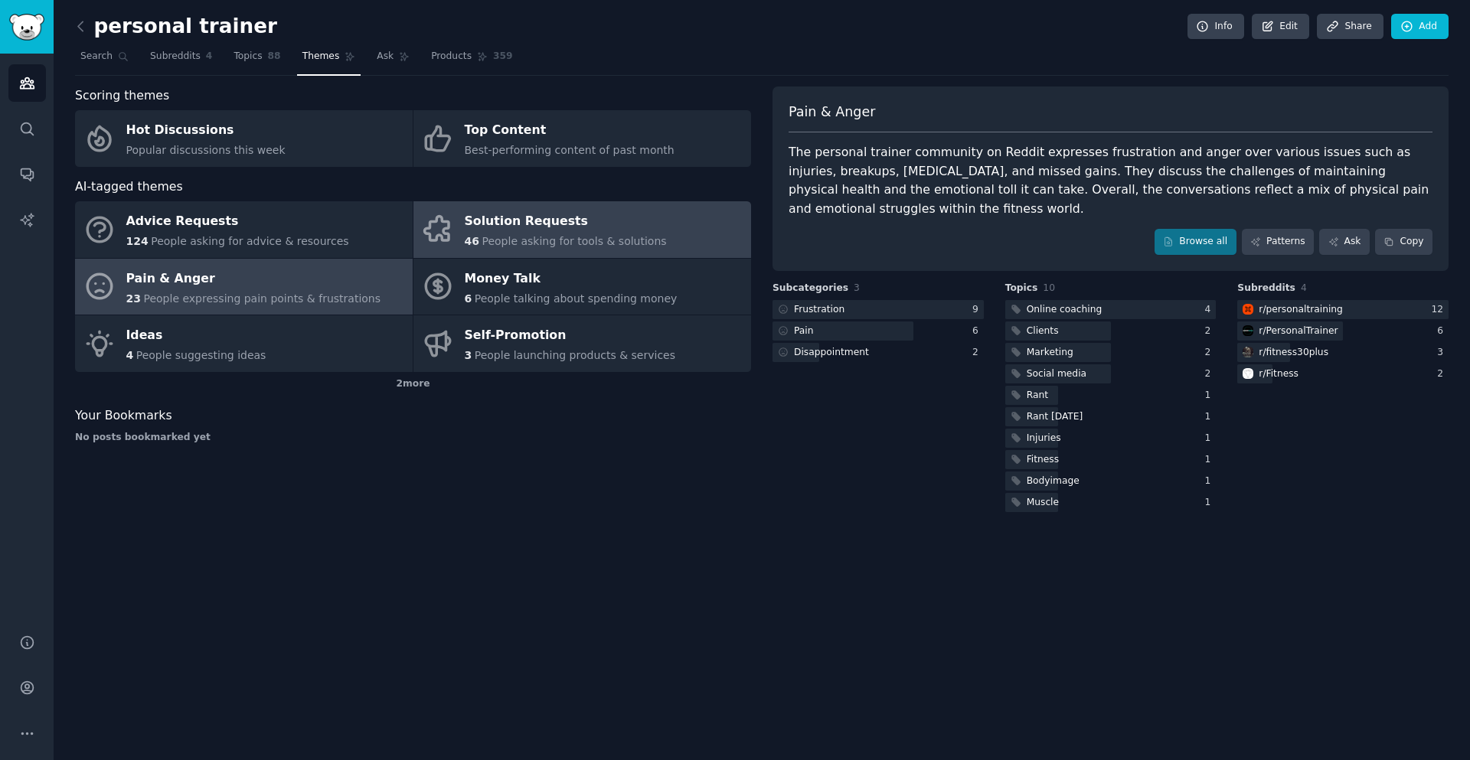
click at [550, 241] on span "People asking for tools & solutions" at bounding box center [573, 241] width 184 height 12
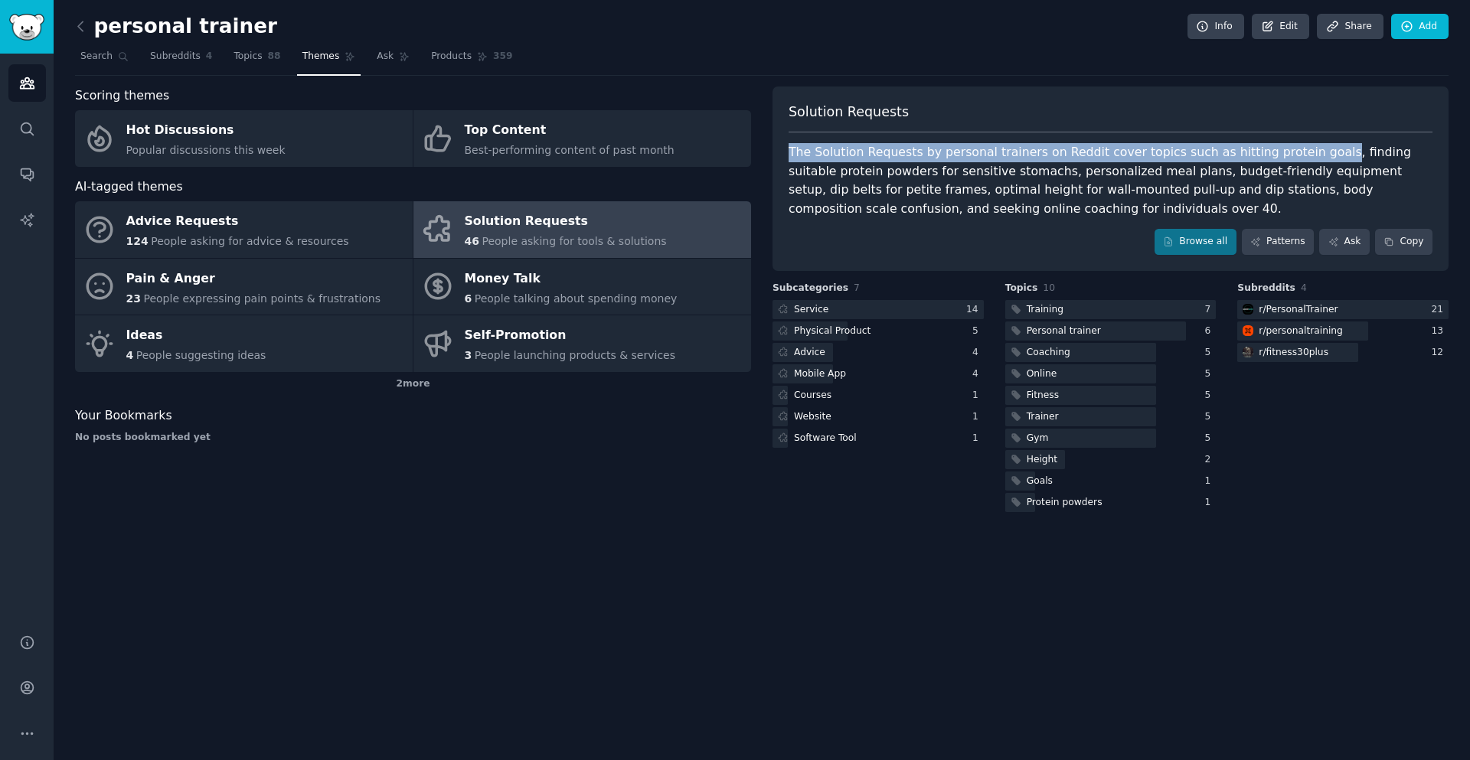
drag, startPoint x: 790, startPoint y: 156, endPoint x: 1296, endPoint y: 158, distance: 505.9
click at [1296, 158] on div "The Solution Requests by personal trainers on Reddit cover topics such as hitti…" at bounding box center [1110, 180] width 644 height 75
click at [1286, 160] on div at bounding box center [1286, 160] width 0 height 0
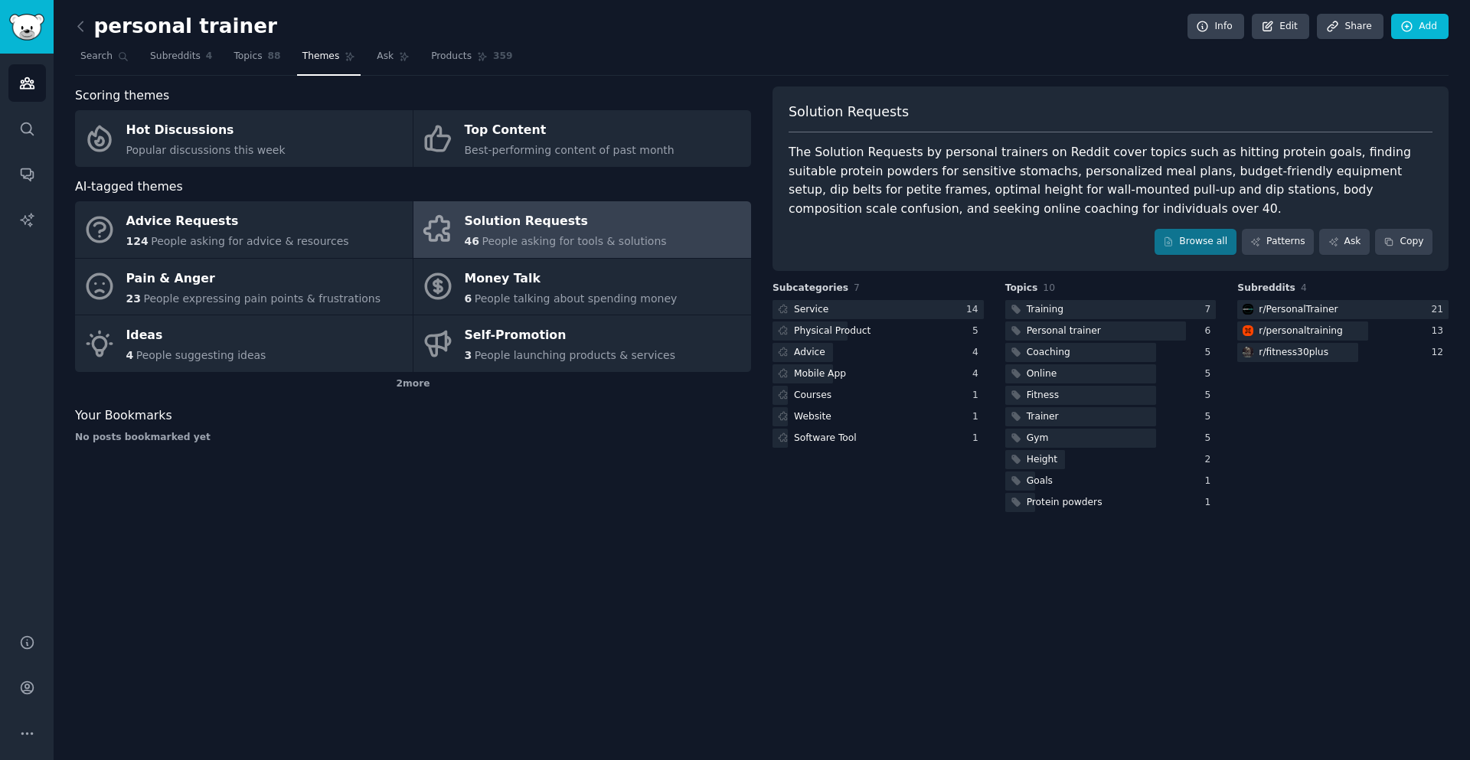
click at [1299, 173] on div "The Solution Requests by personal trainers on Reddit cover topics such as hitti…" at bounding box center [1110, 180] width 644 height 75
drag, startPoint x: 1099, startPoint y: 172, endPoint x: 1277, endPoint y: 173, distance: 177.6
click at [1277, 173] on div "The Solution Requests by personal trainers on Reddit cover topics such as hitti…" at bounding box center [1110, 180] width 644 height 75
click at [1267, 179] on div at bounding box center [1267, 179] width 0 height 0
click at [1013, 168] on div "The Solution Requests by personal trainers on Reddit cover topics such as hitti…" at bounding box center [1110, 180] width 644 height 75
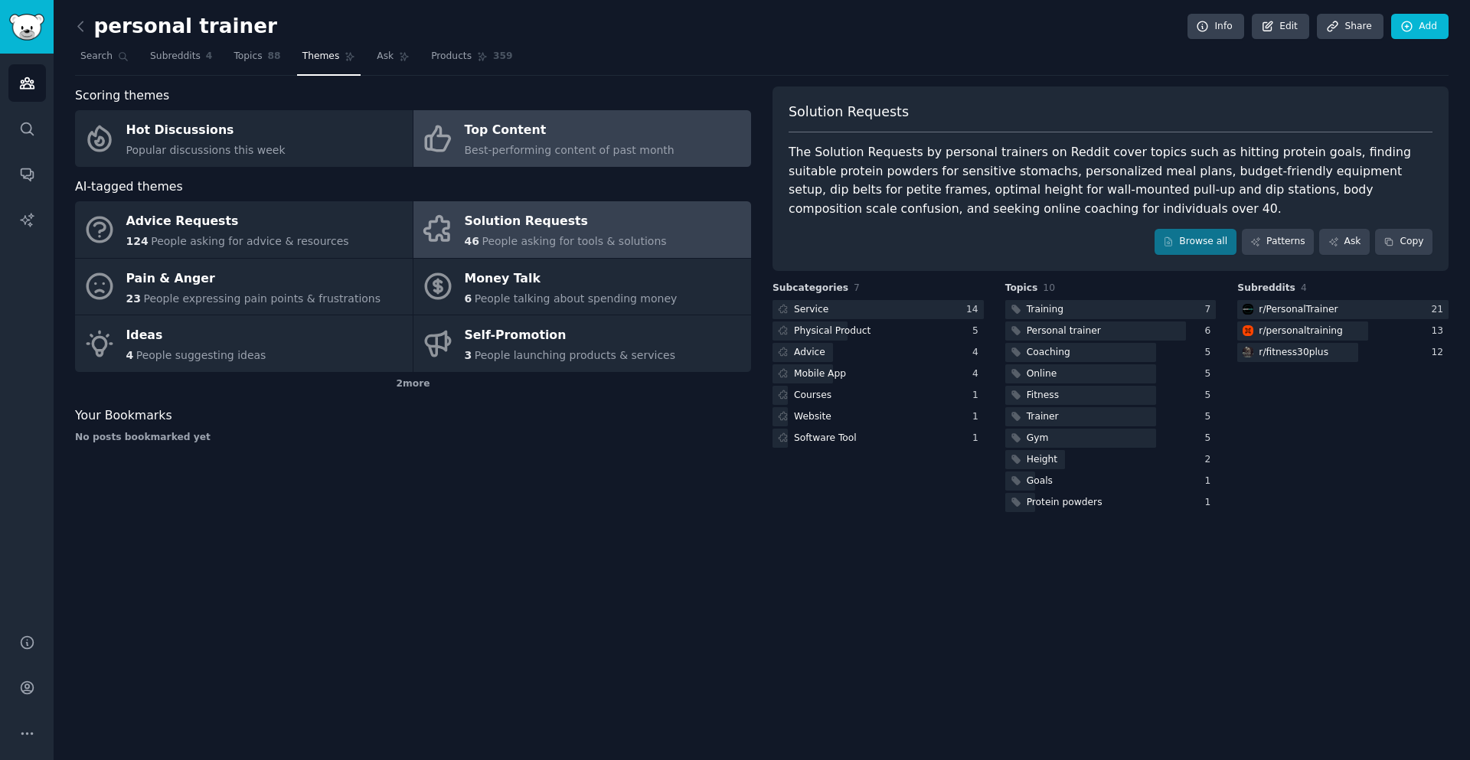
click at [478, 152] on span "Best-performing content of past month" at bounding box center [570, 150] width 210 height 12
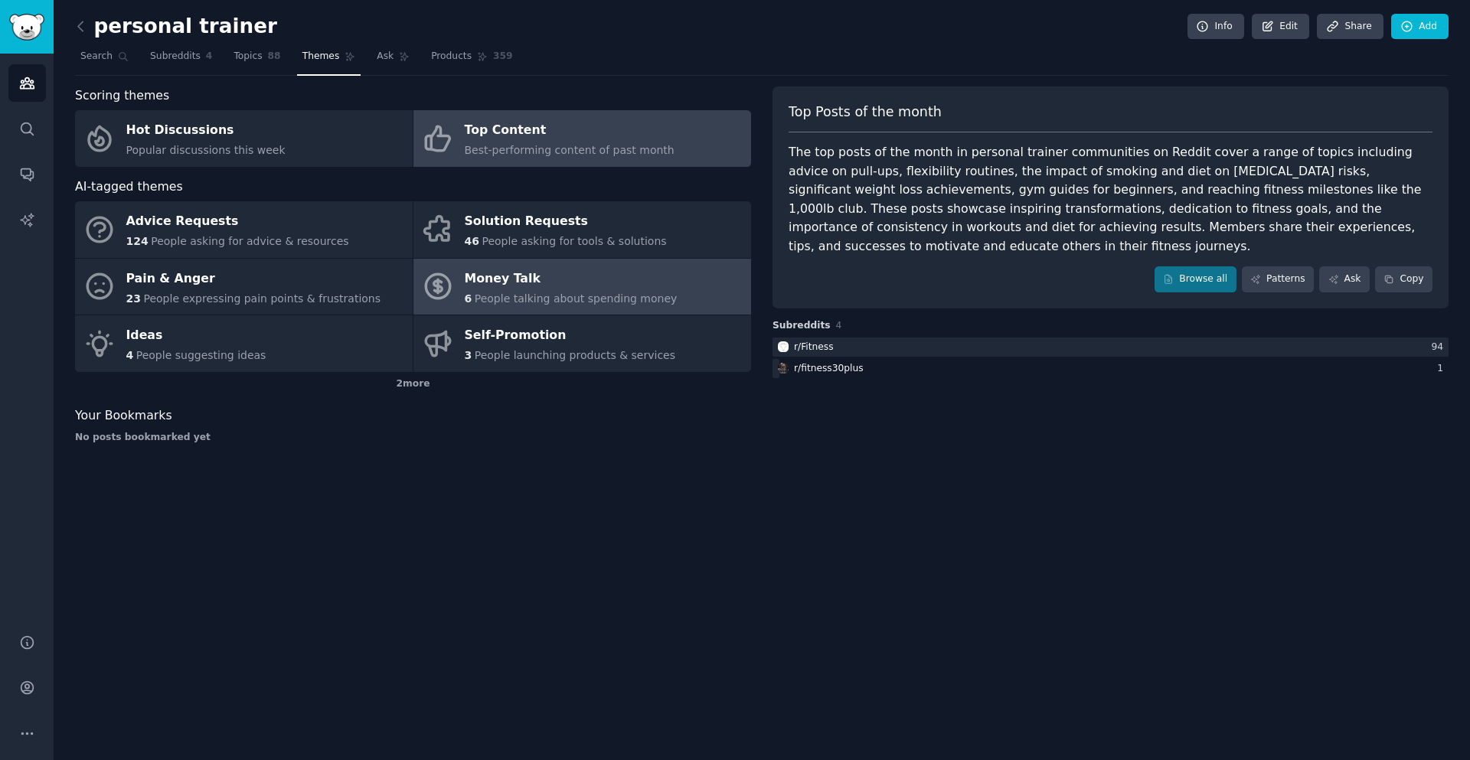
click at [572, 299] on span "People talking about spending money" at bounding box center [576, 298] width 203 height 12
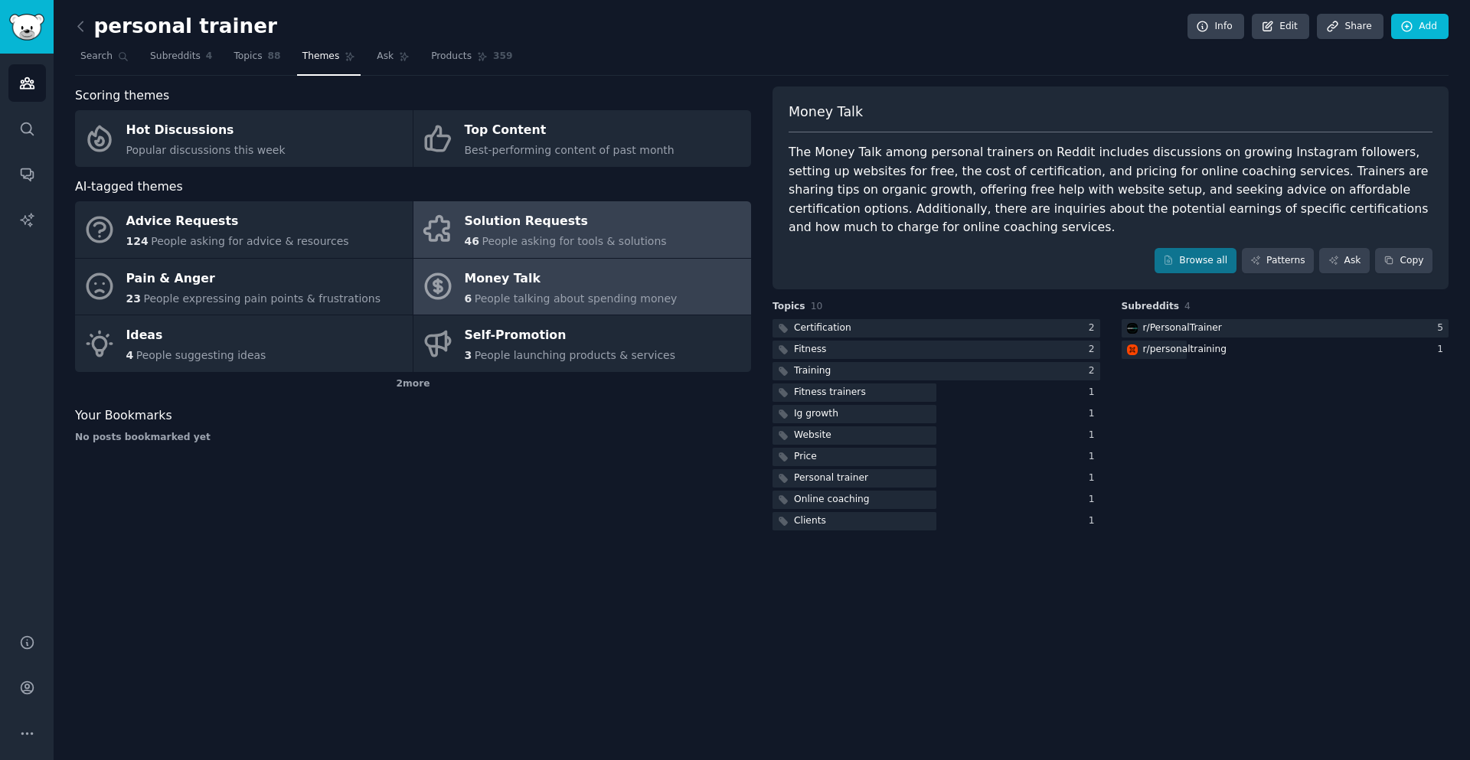
click at [561, 225] on div "Solution Requests" at bounding box center [566, 222] width 202 height 24
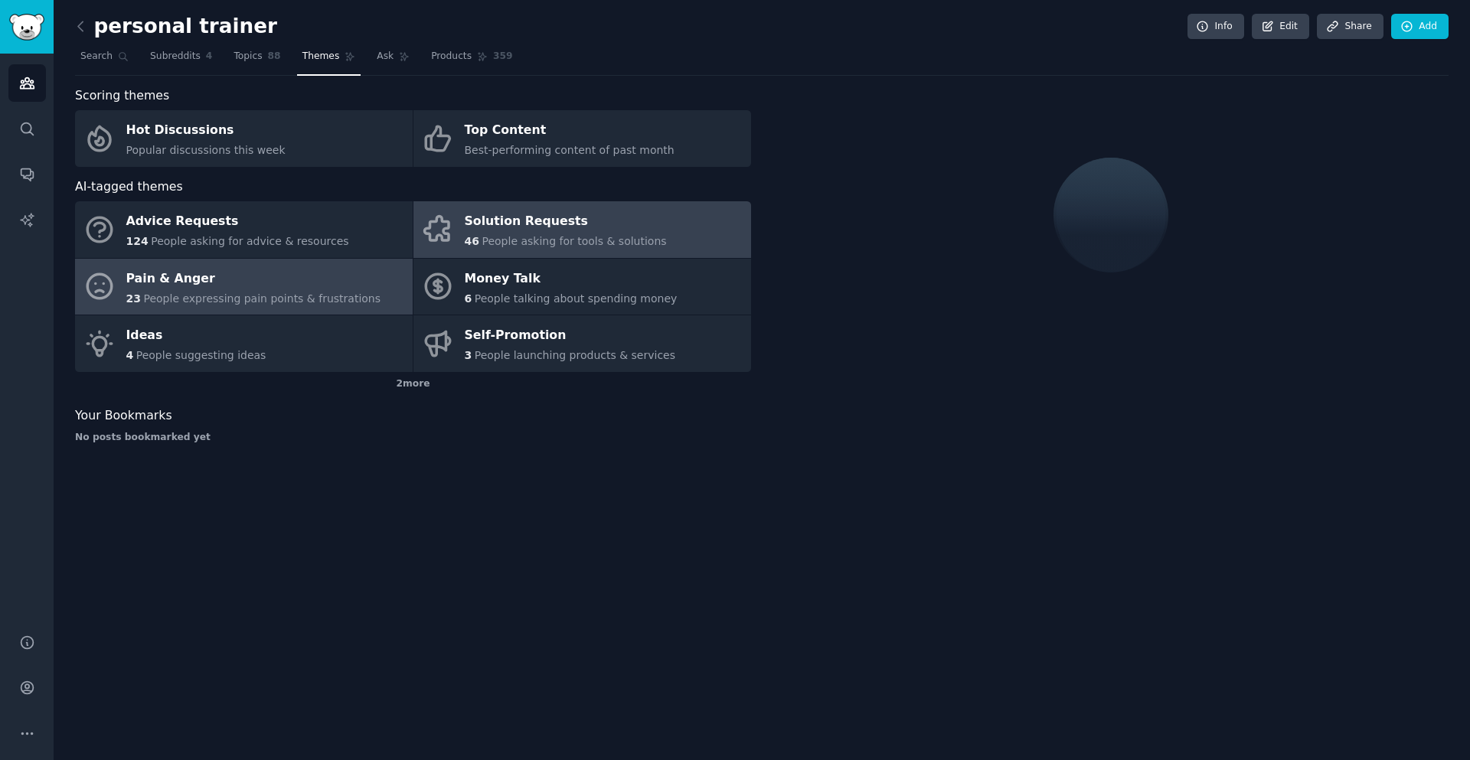
click at [254, 282] on div "Pain & Anger" at bounding box center [253, 278] width 255 height 24
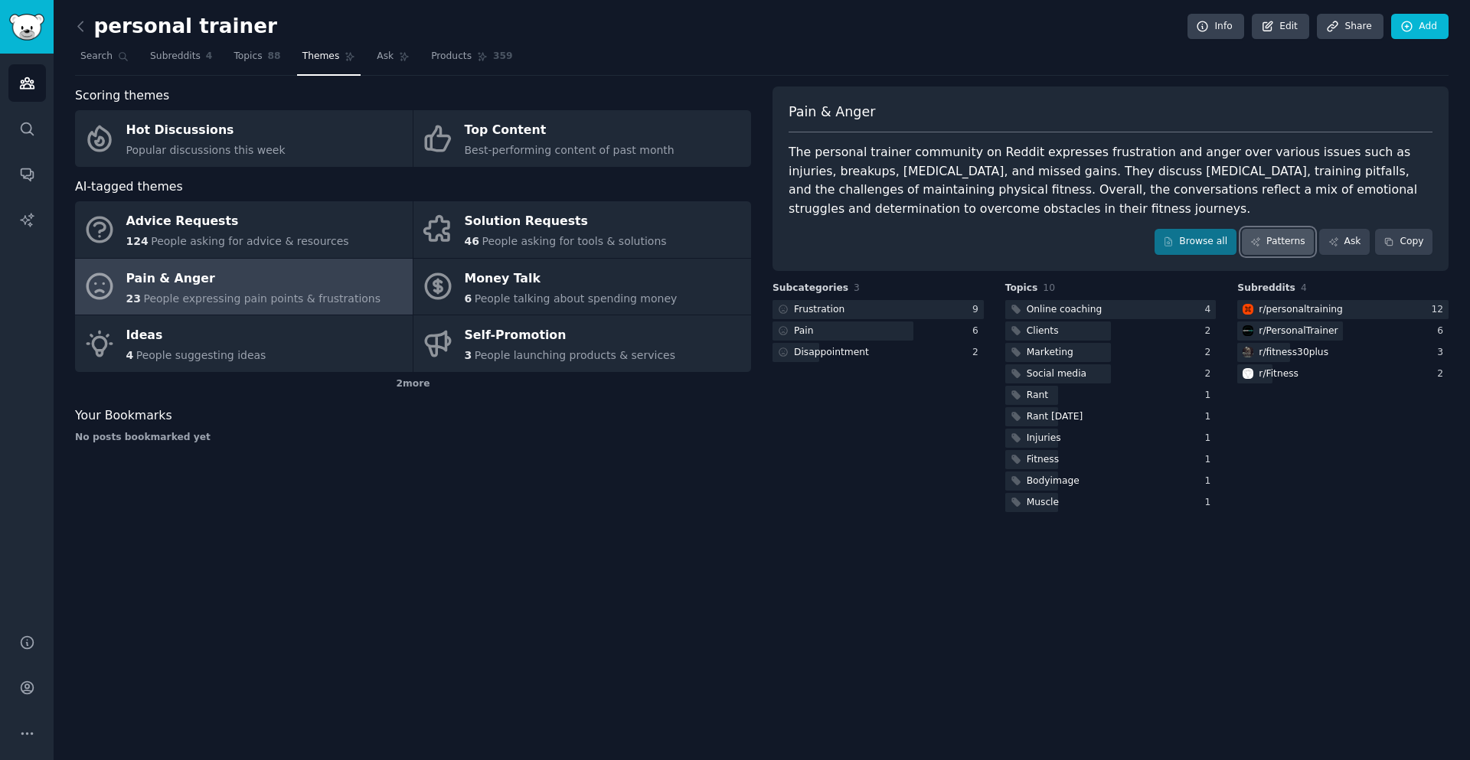
click at [1269, 241] on link "Patterns" at bounding box center [1277, 242] width 72 height 26
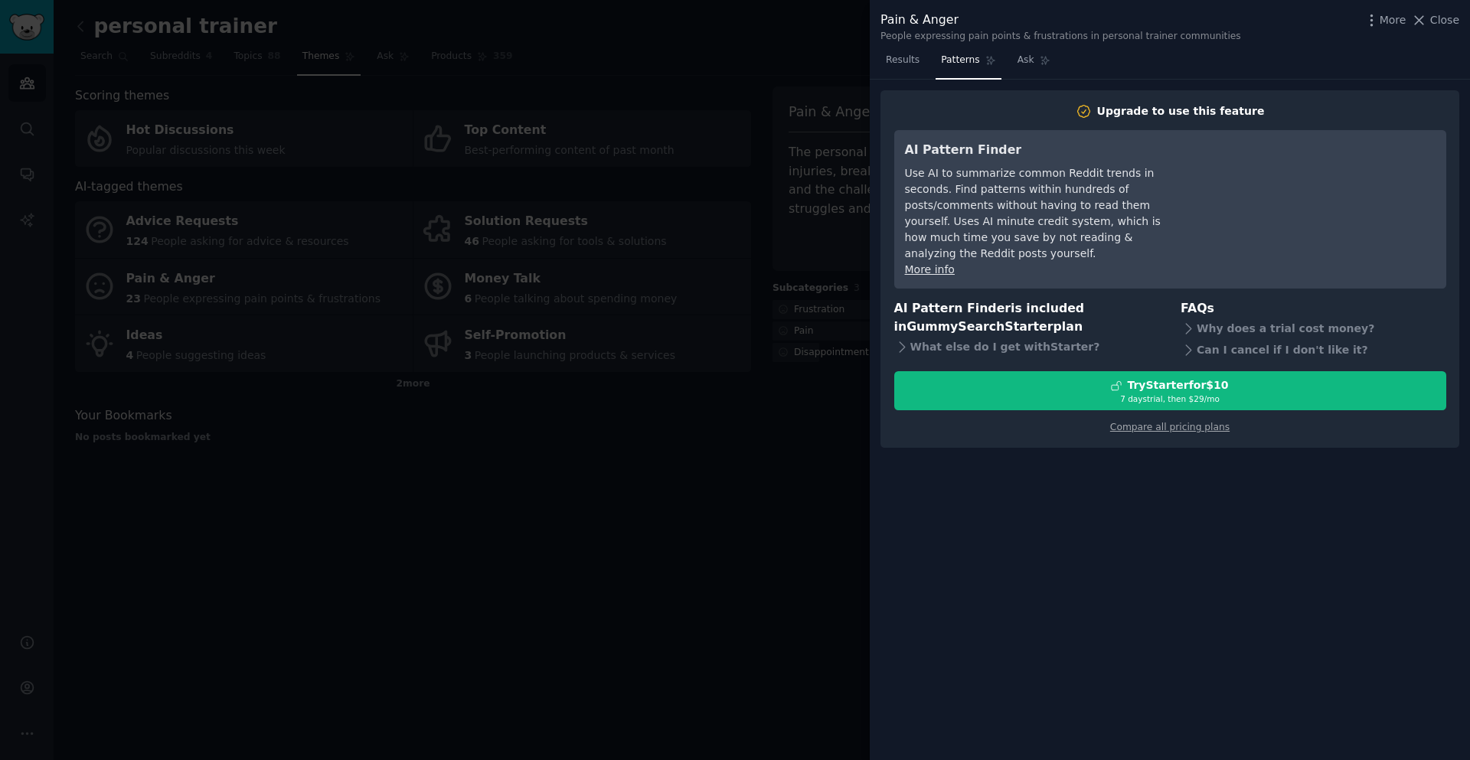
click at [696, 509] on div at bounding box center [735, 380] width 1470 height 760
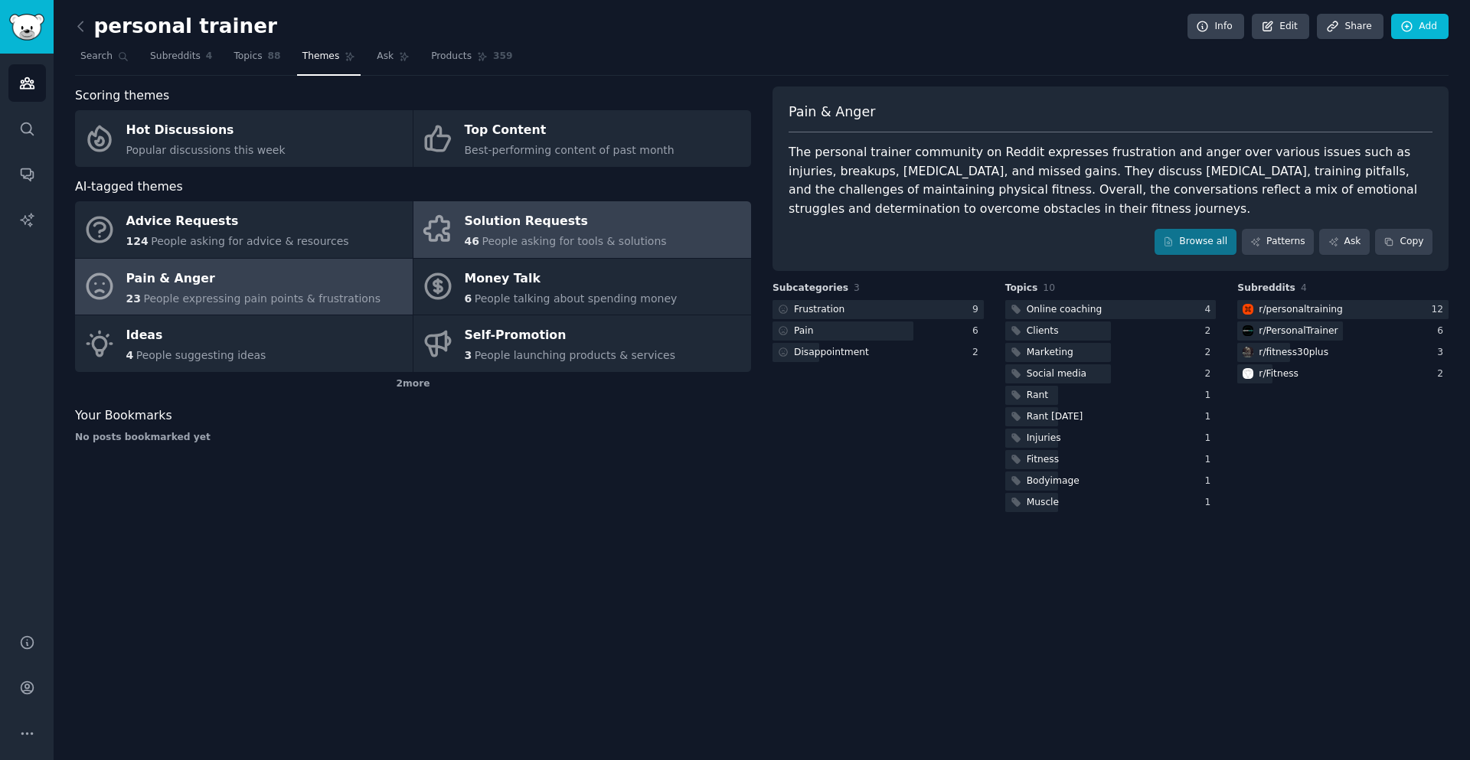
click at [508, 237] on span "People asking for tools & solutions" at bounding box center [573, 241] width 184 height 12
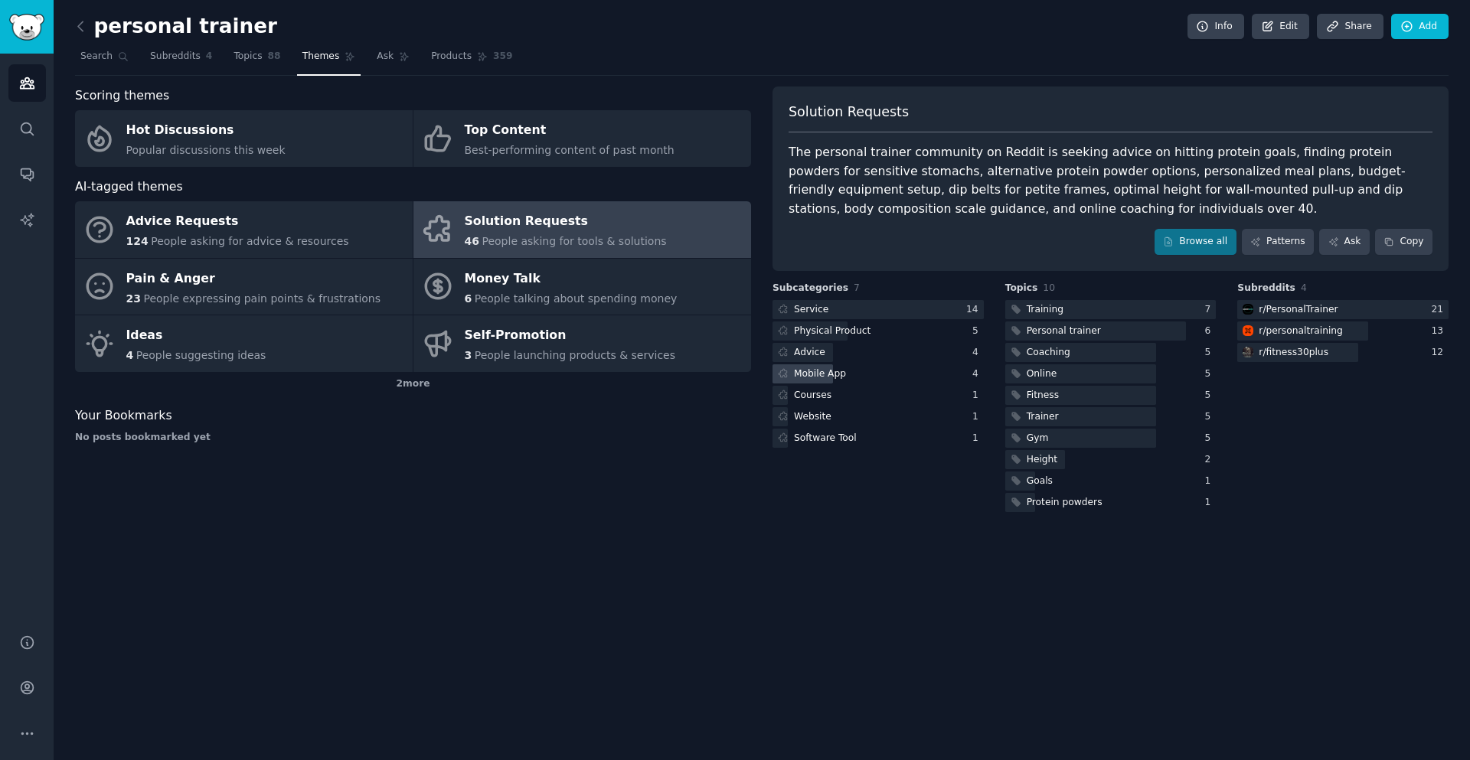
click at [817, 378] on div "Mobile App" at bounding box center [820, 374] width 52 height 14
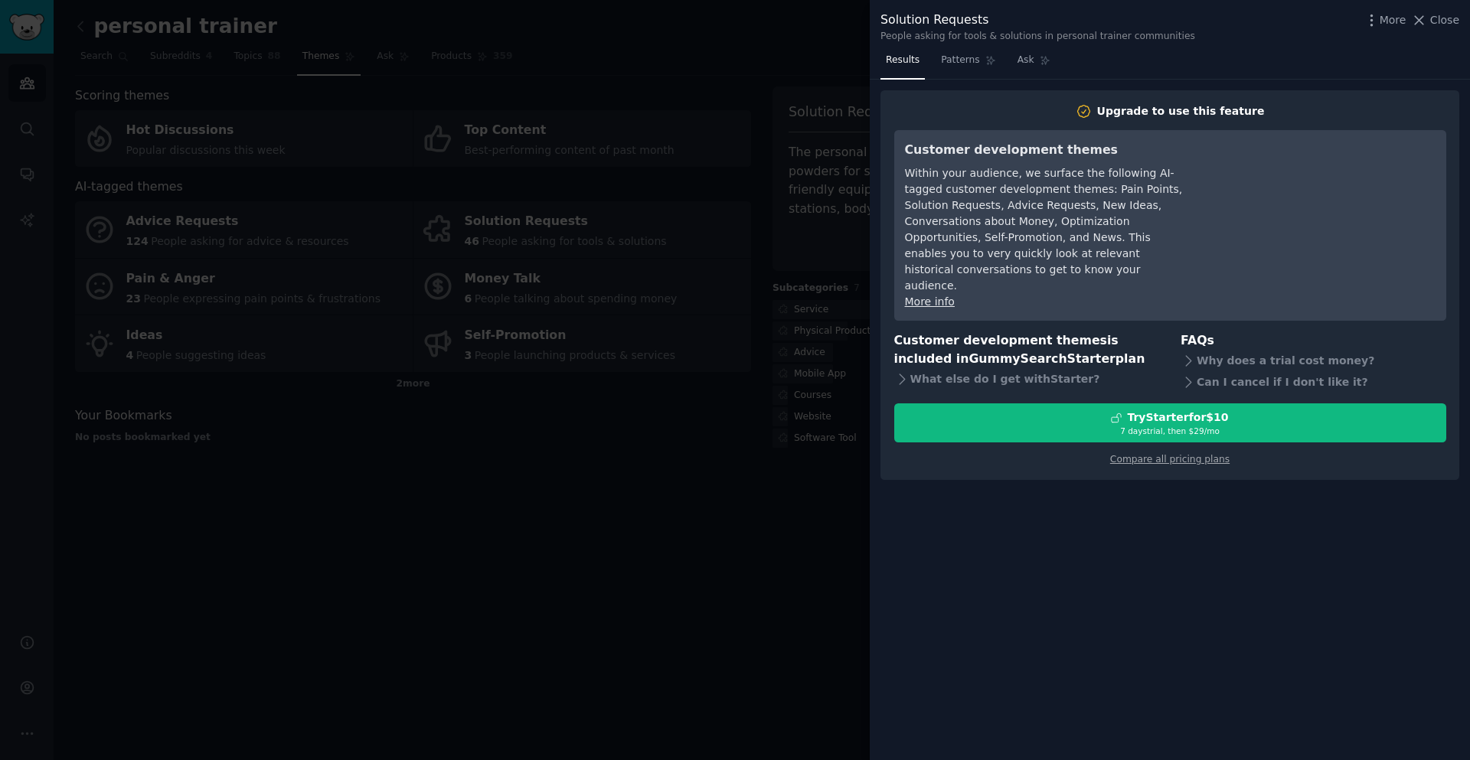
click at [714, 570] on div at bounding box center [735, 380] width 1470 height 760
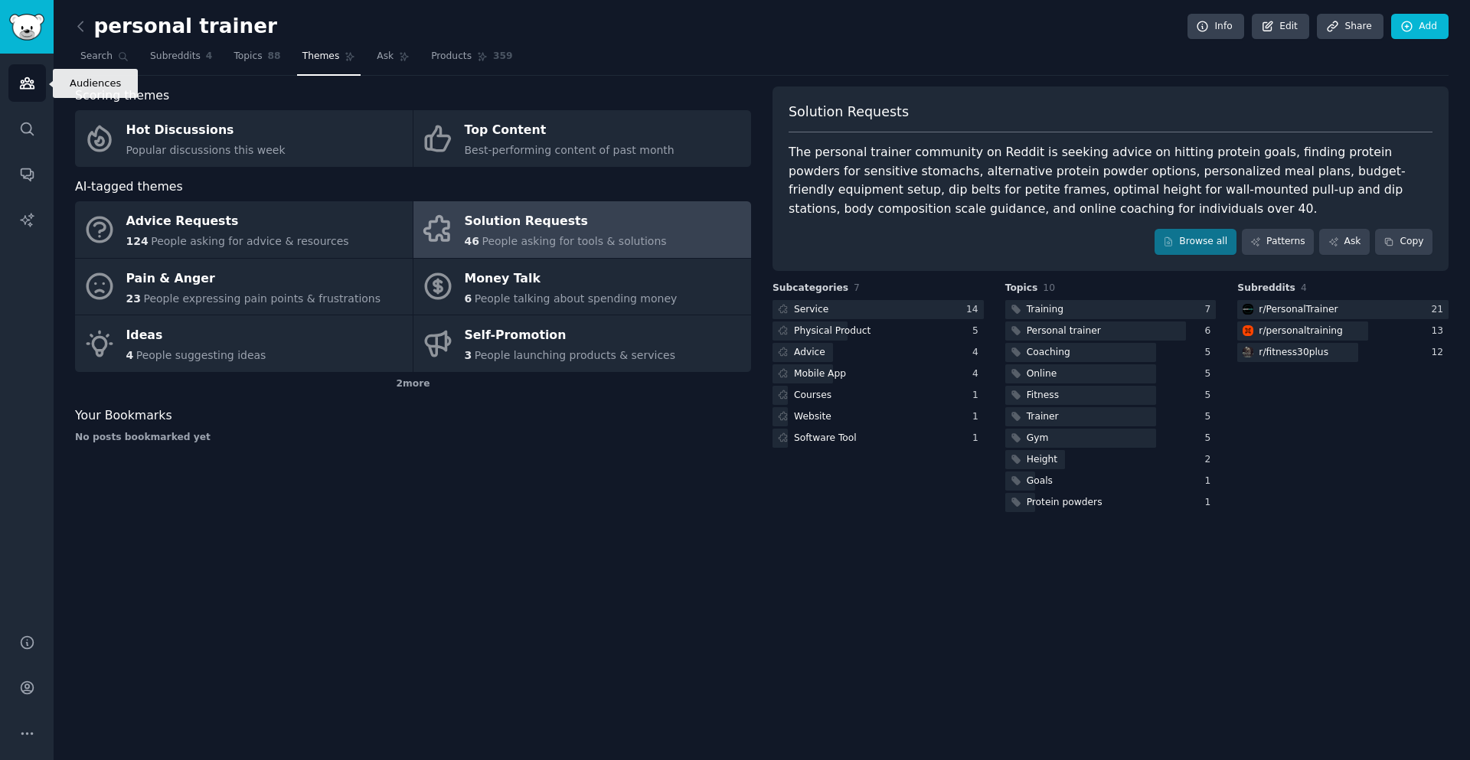
click at [25, 87] on icon "Sidebar" at bounding box center [27, 83] width 16 height 16
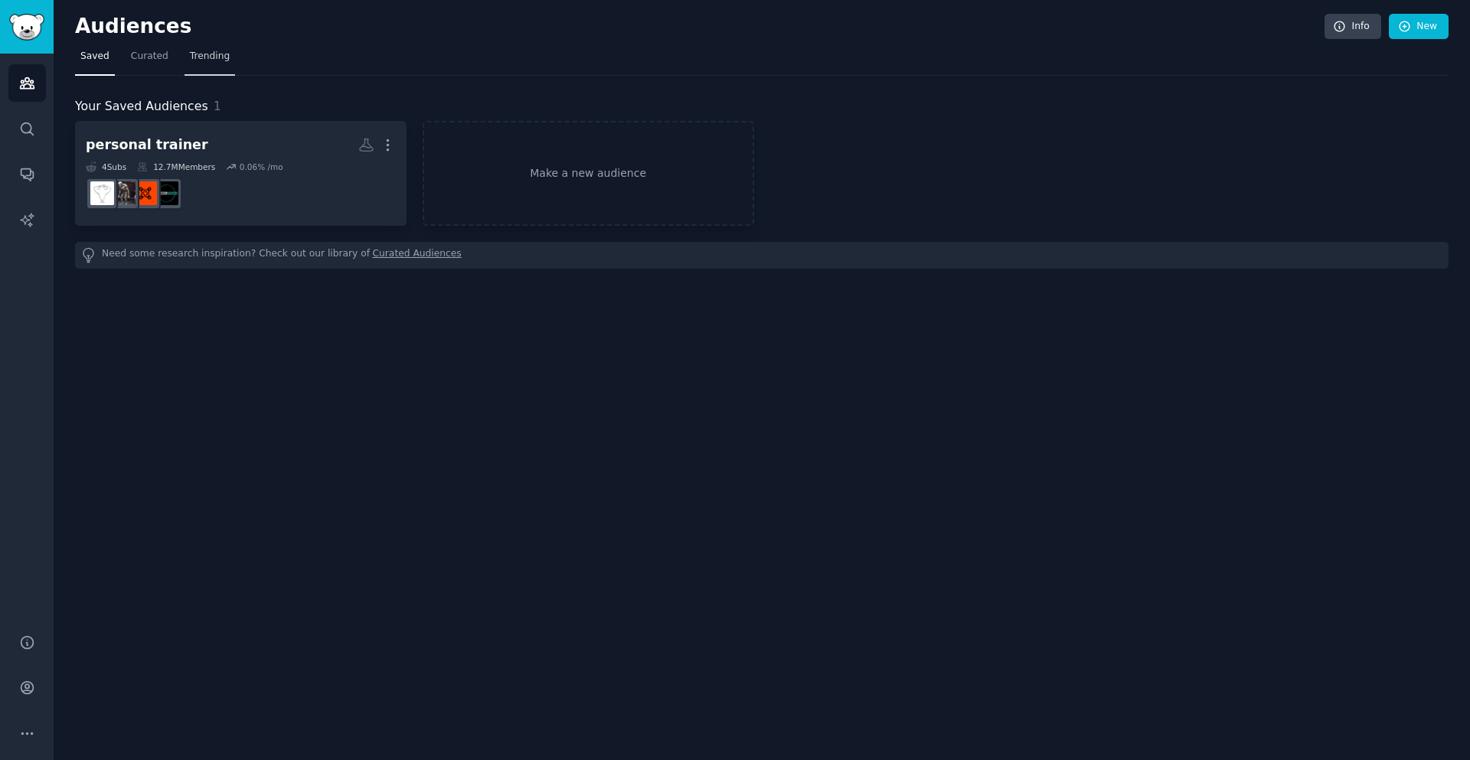
click at [198, 65] on link "Trending" at bounding box center [209, 59] width 51 height 31
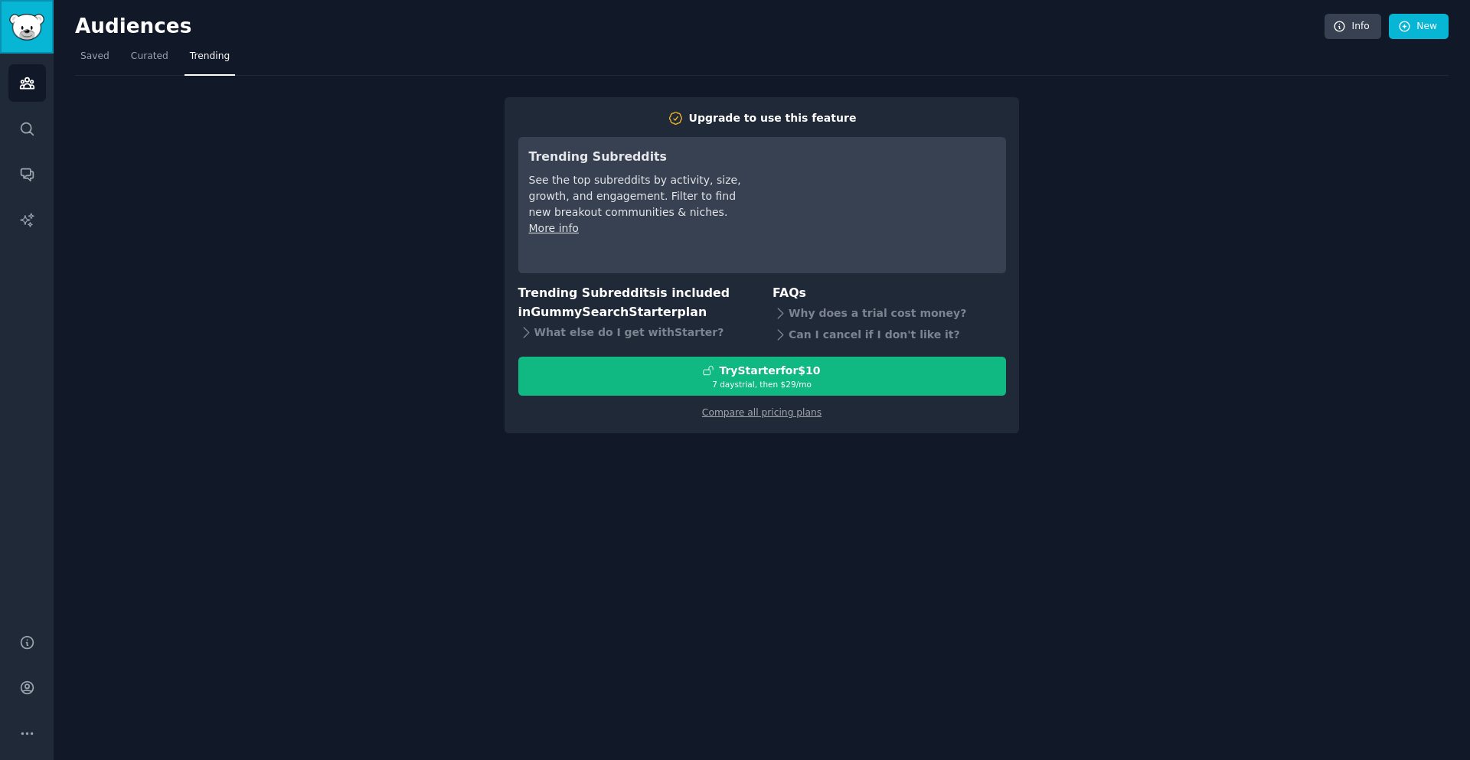
click at [24, 27] on img "Sidebar" at bounding box center [26, 27] width 35 height 27
